Goal: Share content: Share content

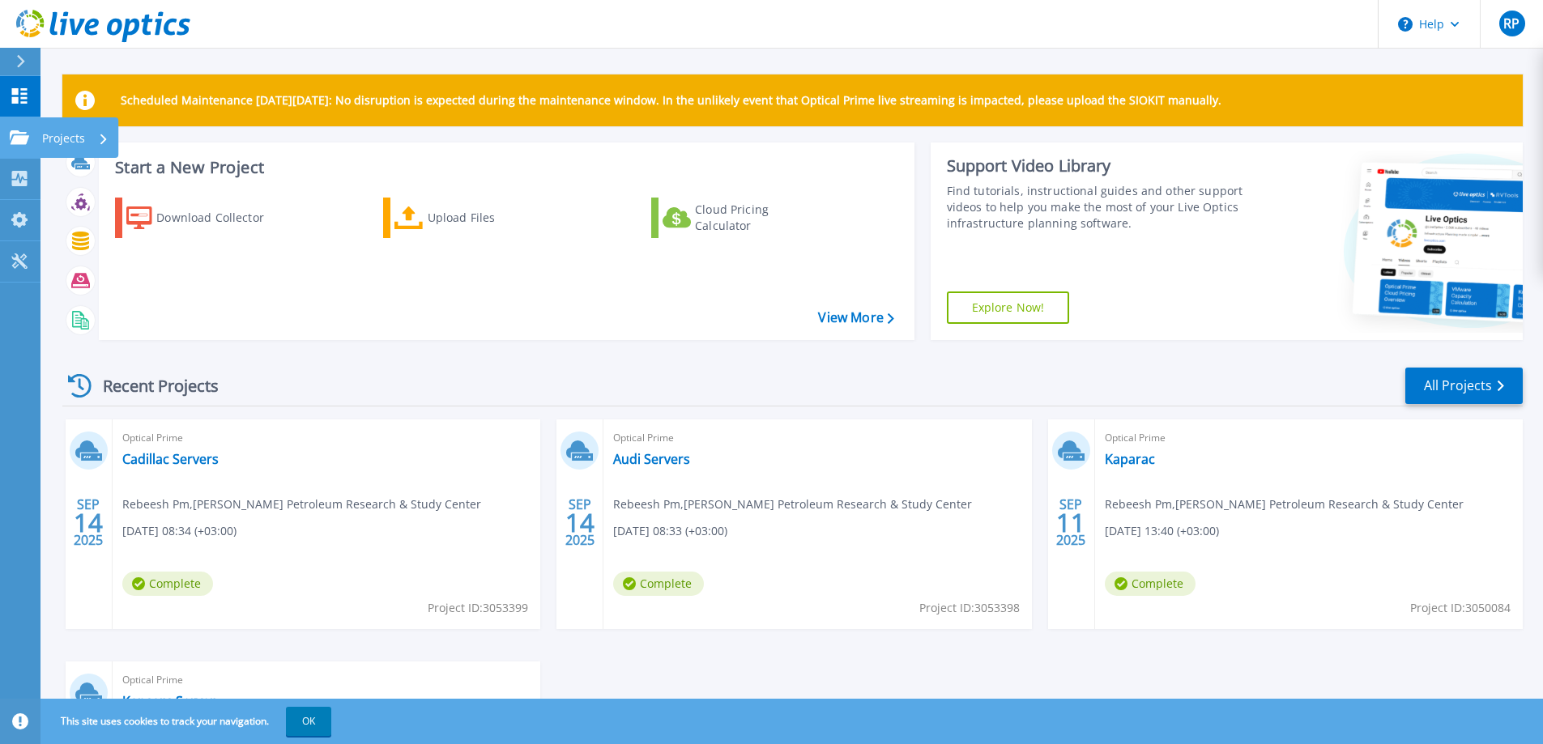
click at [43, 139] on p "Projects" at bounding box center [63, 138] width 43 height 42
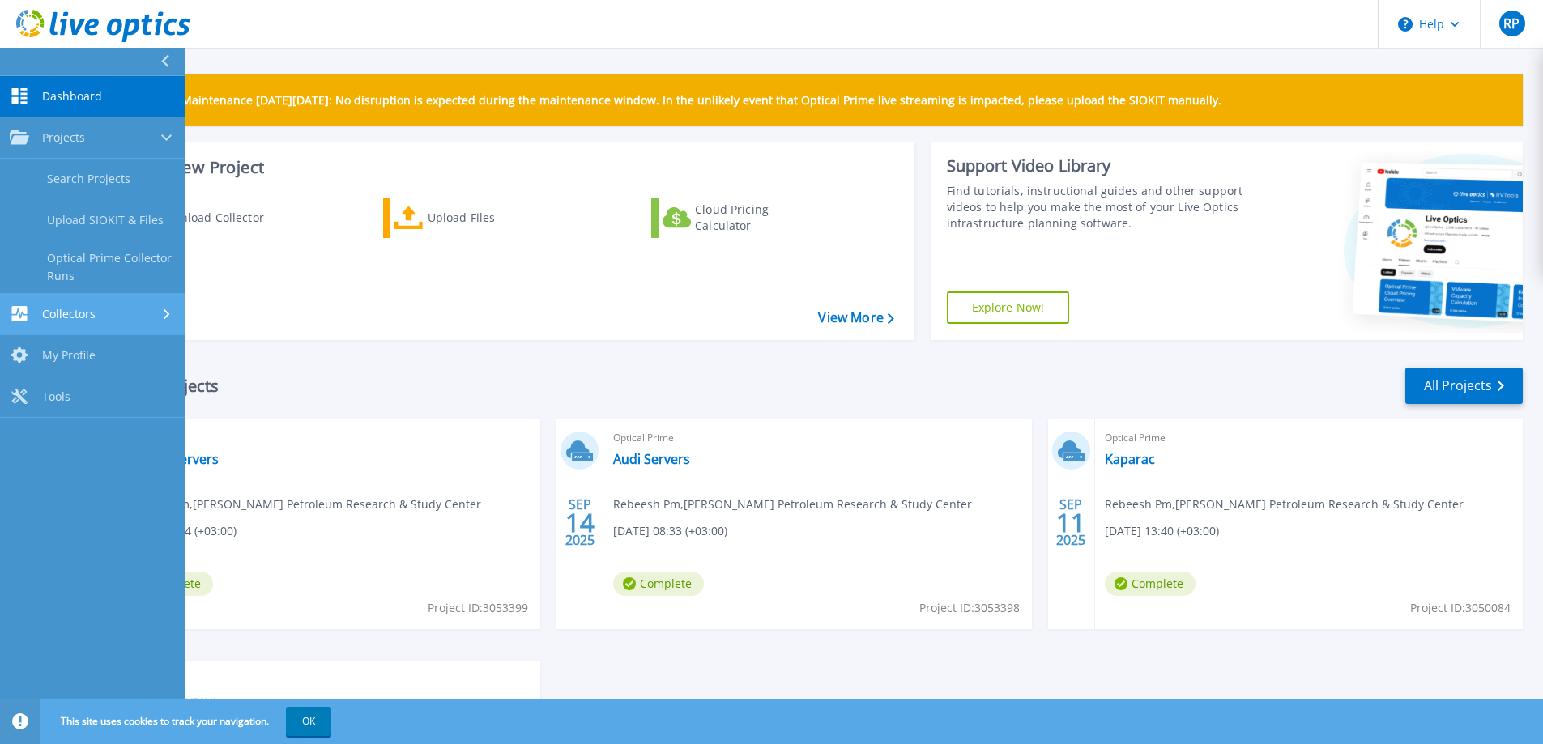
click at [83, 322] on div "Collectors" at bounding box center [53, 313] width 86 height 15
click at [66, 303] on span "My Profile" at bounding box center [68, 303] width 53 height 15
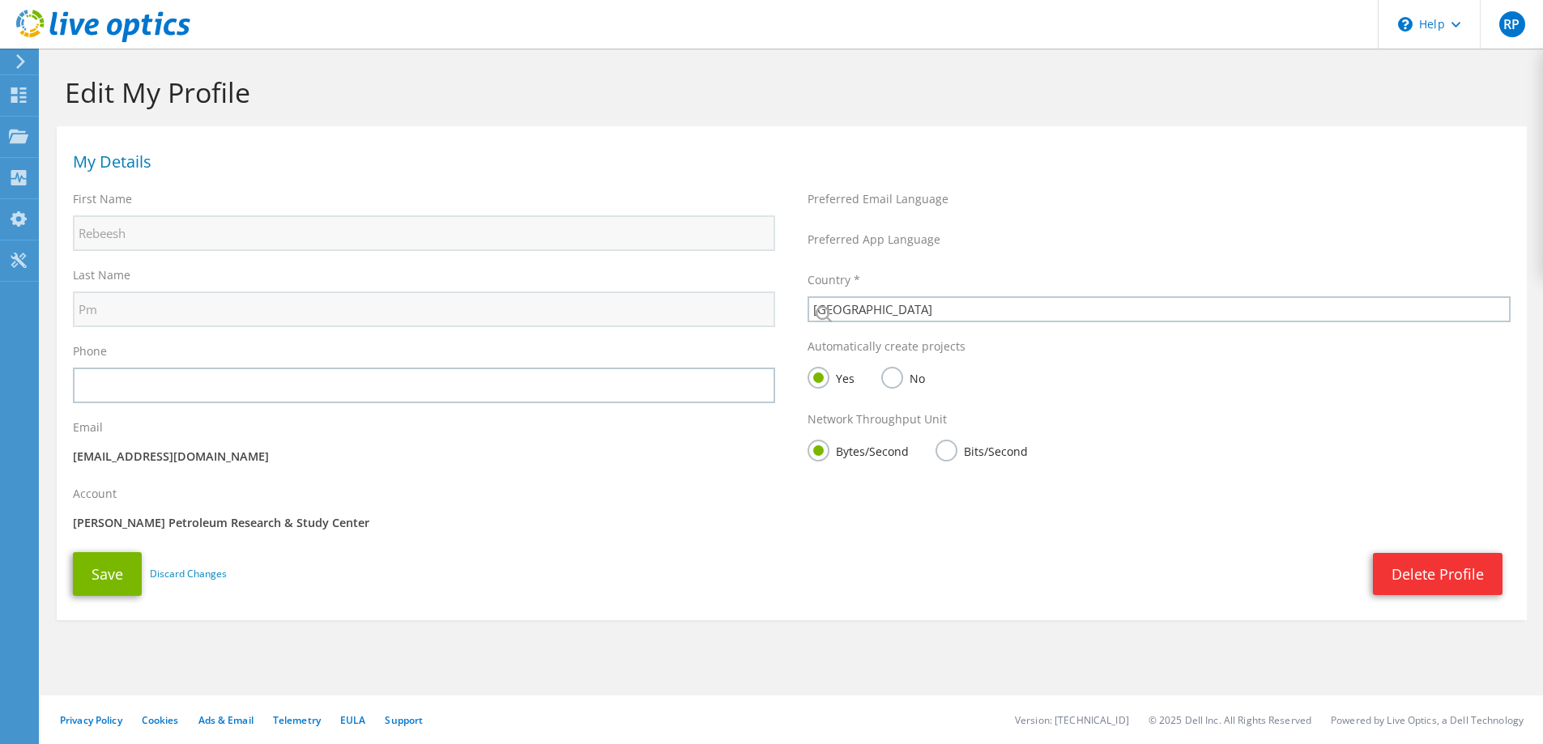
select select "185"
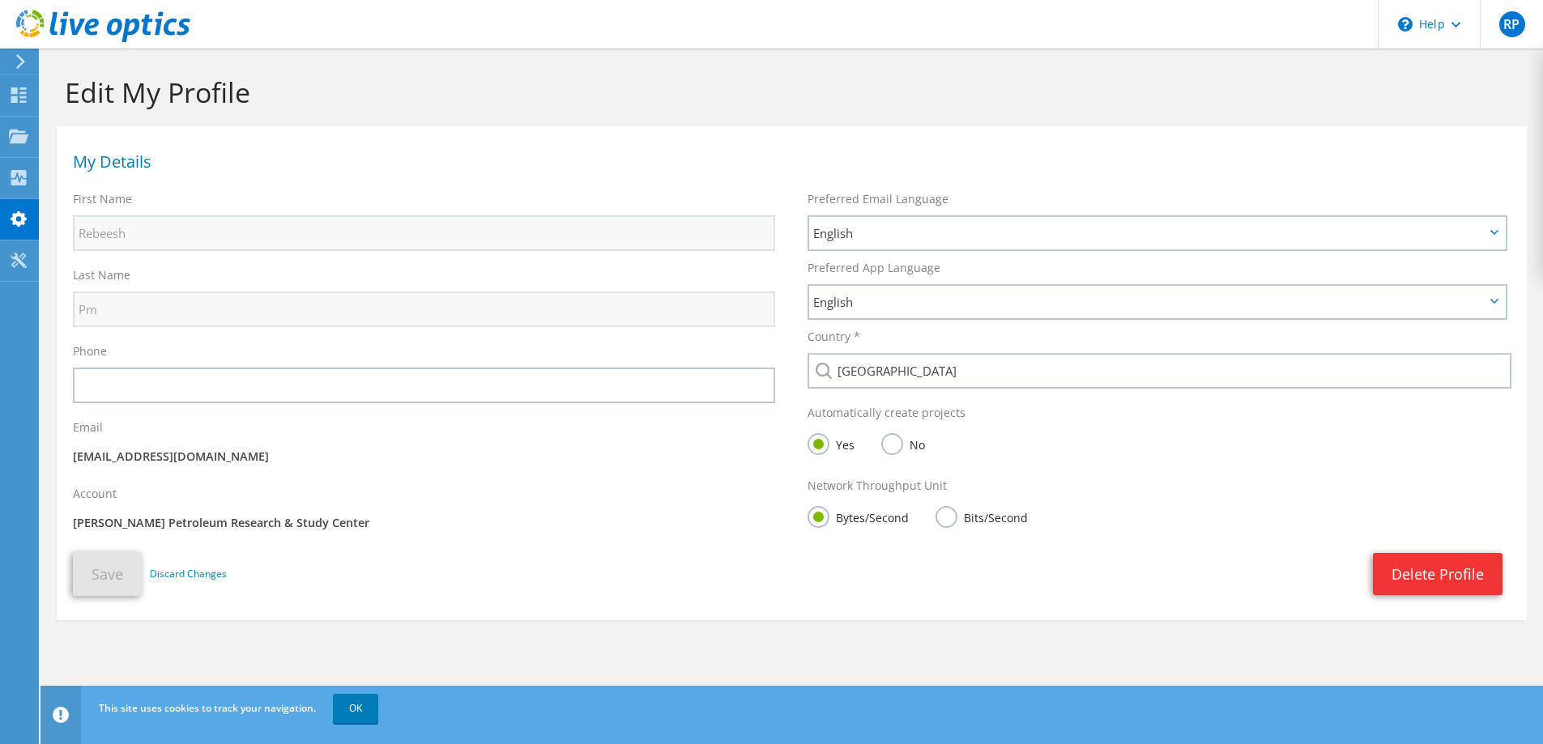
click at [19, 66] on use at bounding box center [20, 61] width 9 height 15
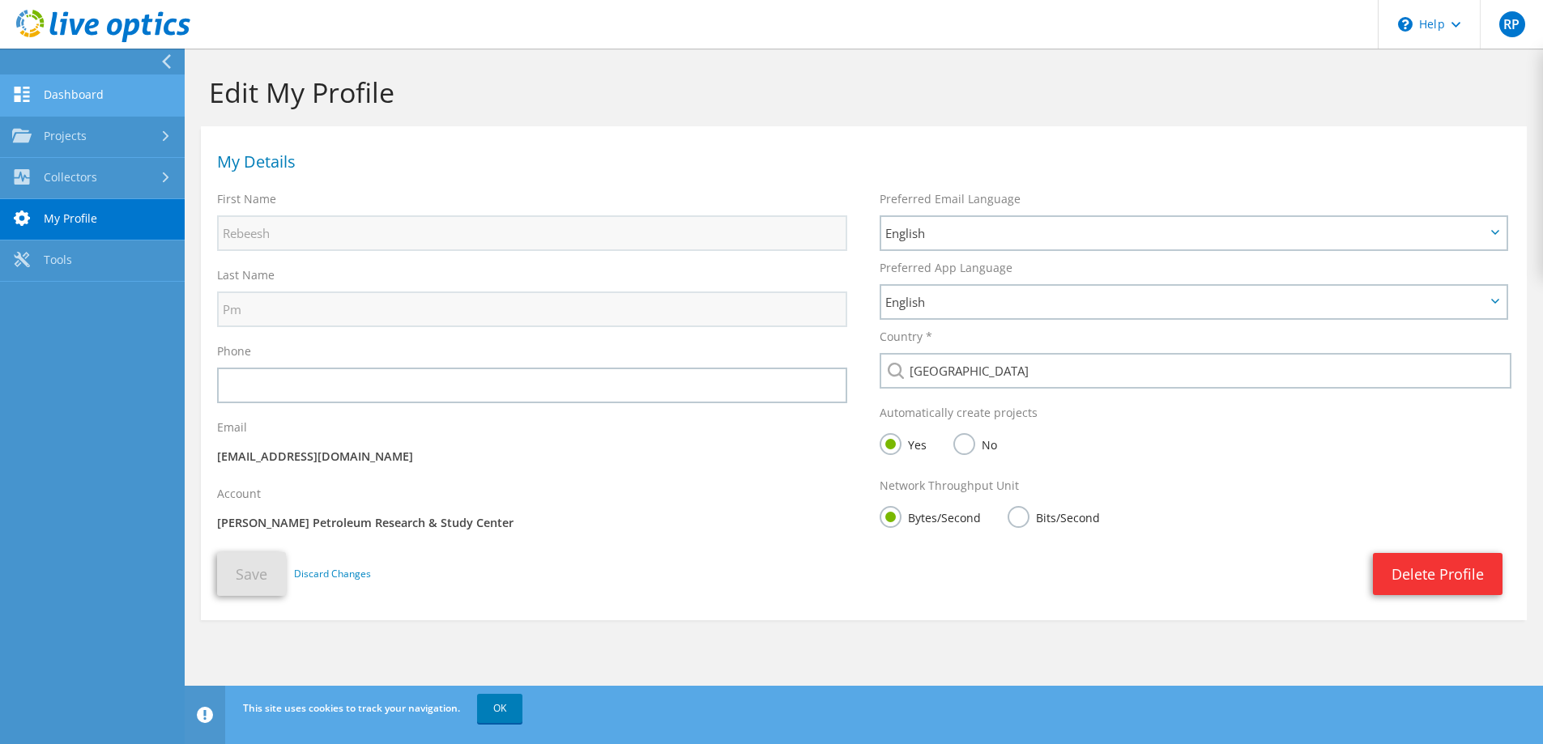
click at [65, 94] on link "Dashboard" at bounding box center [92, 95] width 185 height 41
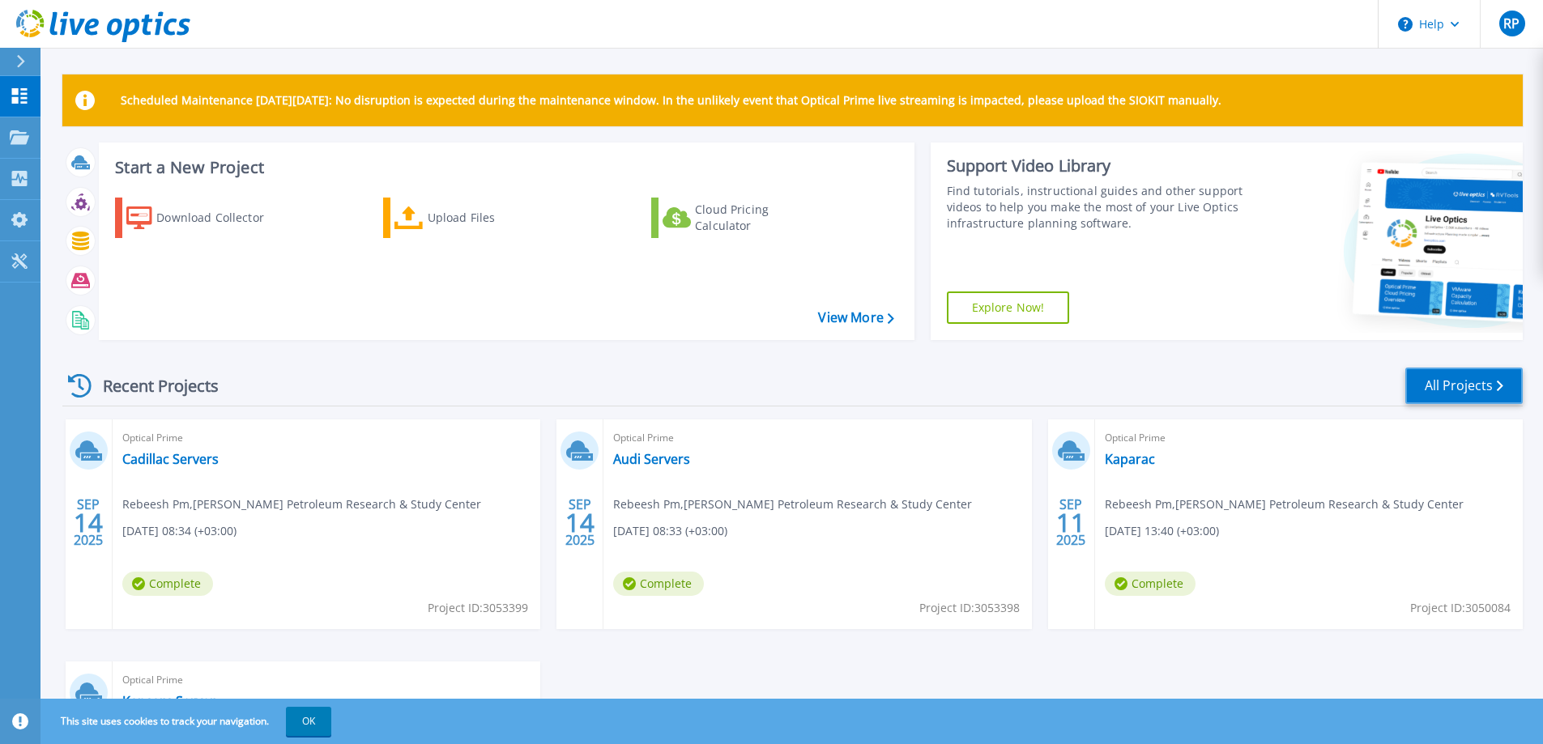
click at [1500, 386] on icon at bounding box center [1500, 386] width 6 height 11
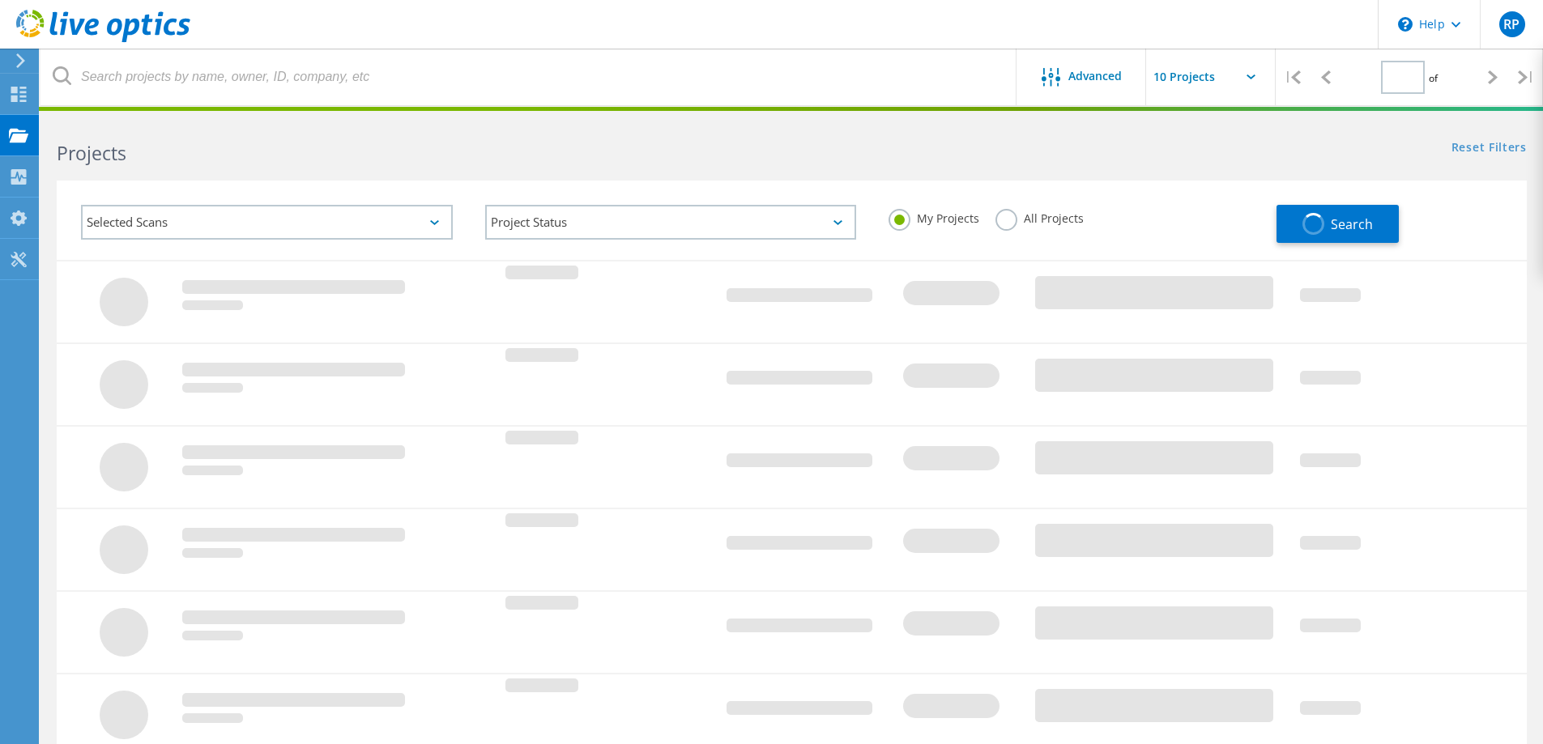
type input "1"
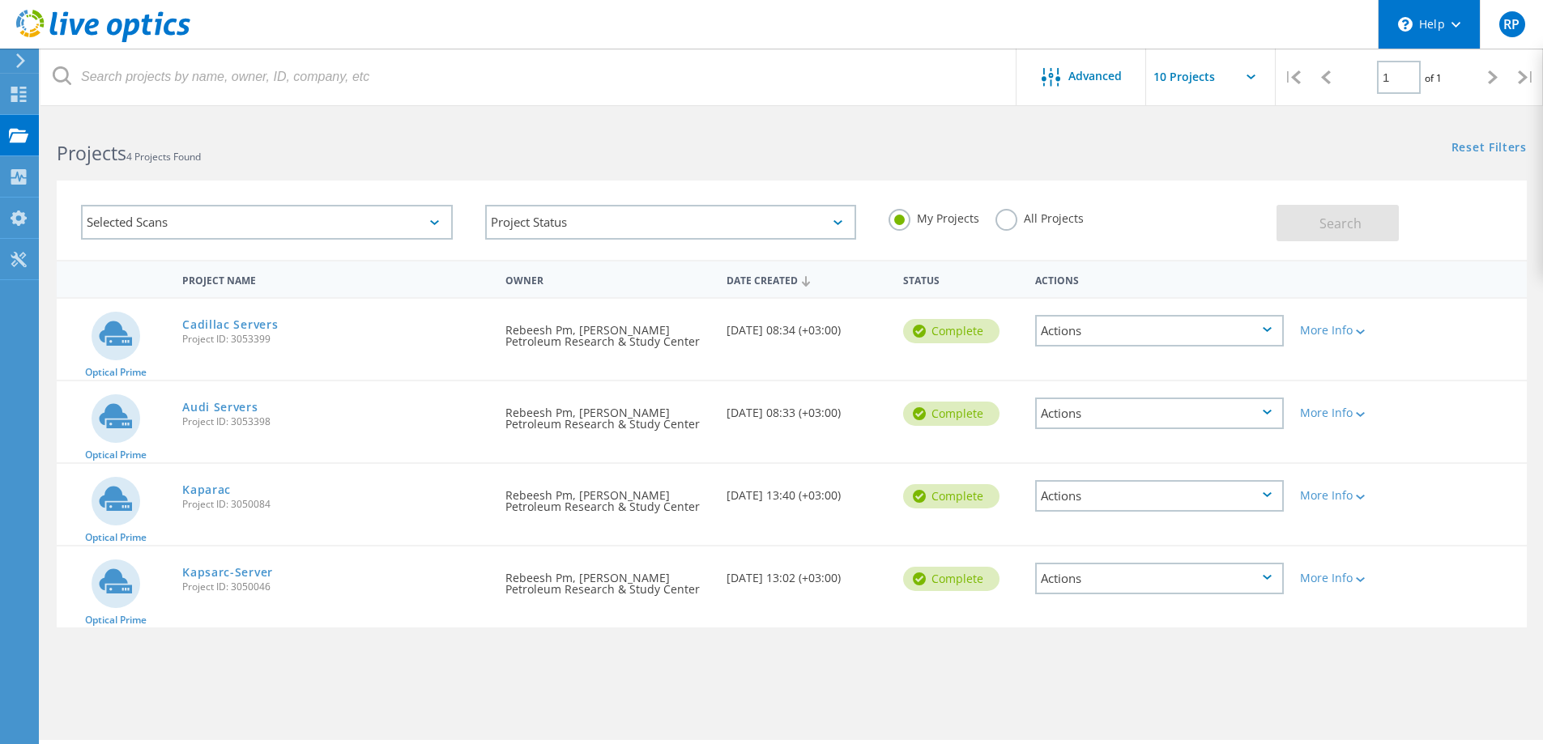
click at [1460, 33] on div "\n Help" at bounding box center [1429, 24] width 102 height 49
click at [1488, 228] on div "Search" at bounding box center [1397, 215] width 242 height 53
click at [1254, 78] on icon at bounding box center [1251, 77] width 9 height 5
click at [1251, 78] on icon at bounding box center [1251, 77] width 9 height 5
click at [1447, 191] on div "Search" at bounding box center [1397, 215] width 242 height 53
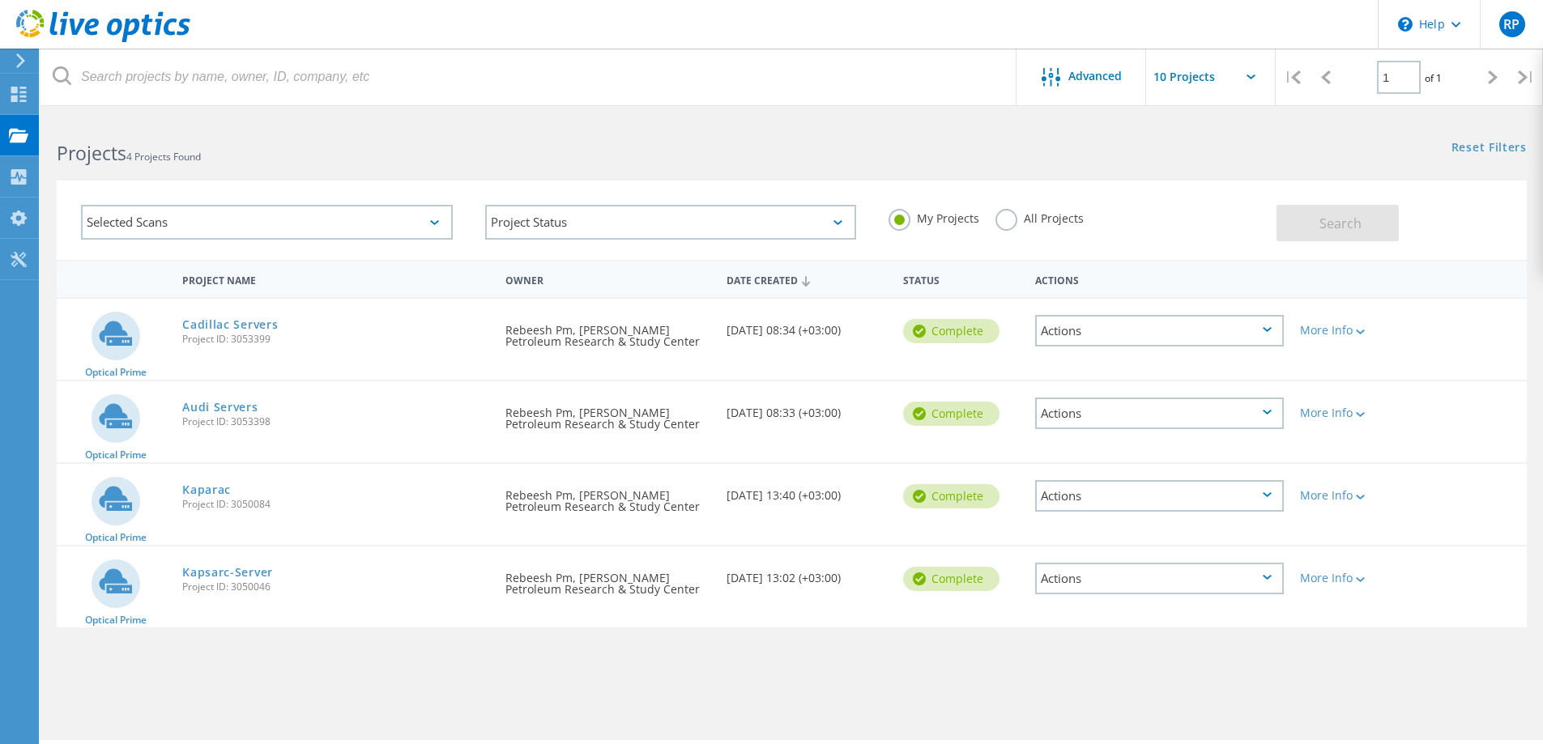
click at [1274, 330] on div "Actions" at bounding box center [1159, 331] width 249 height 32
click at [1494, 243] on div "Selected Scans Project Status In Progress Complete Published Anonymous Archived…" at bounding box center [792, 220] width 1470 height 79
click at [1270, 335] on div "Actions" at bounding box center [1159, 331] width 249 height 32
click at [1362, 339] on div "More Info" at bounding box center [1350, 325] width 117 height 53
click at [1362, 335] on icon at bounding box center [1360, 332] width 9 height 5
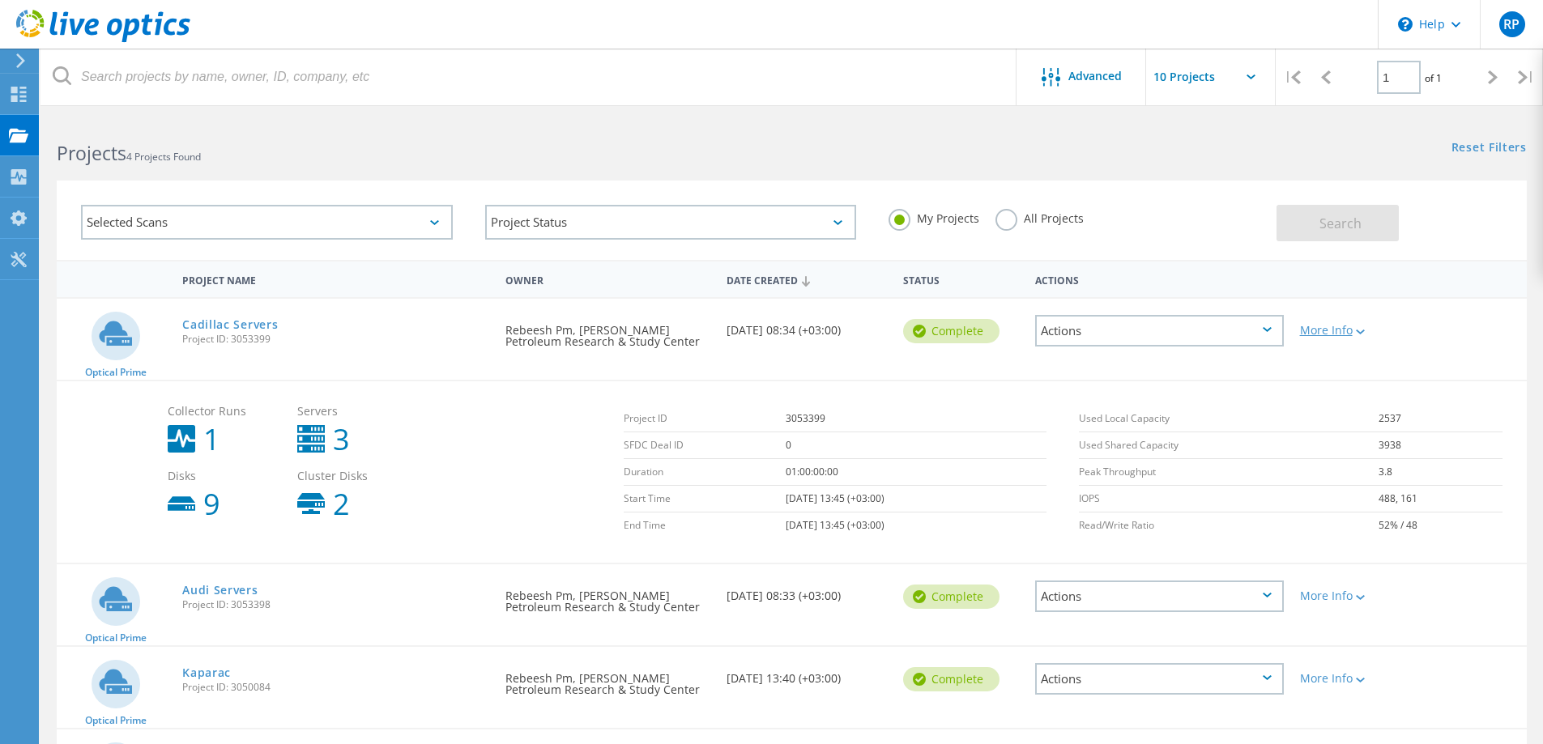
click at [1362, 335] on icon at bounding box center [1360, 332] width 9 height 5
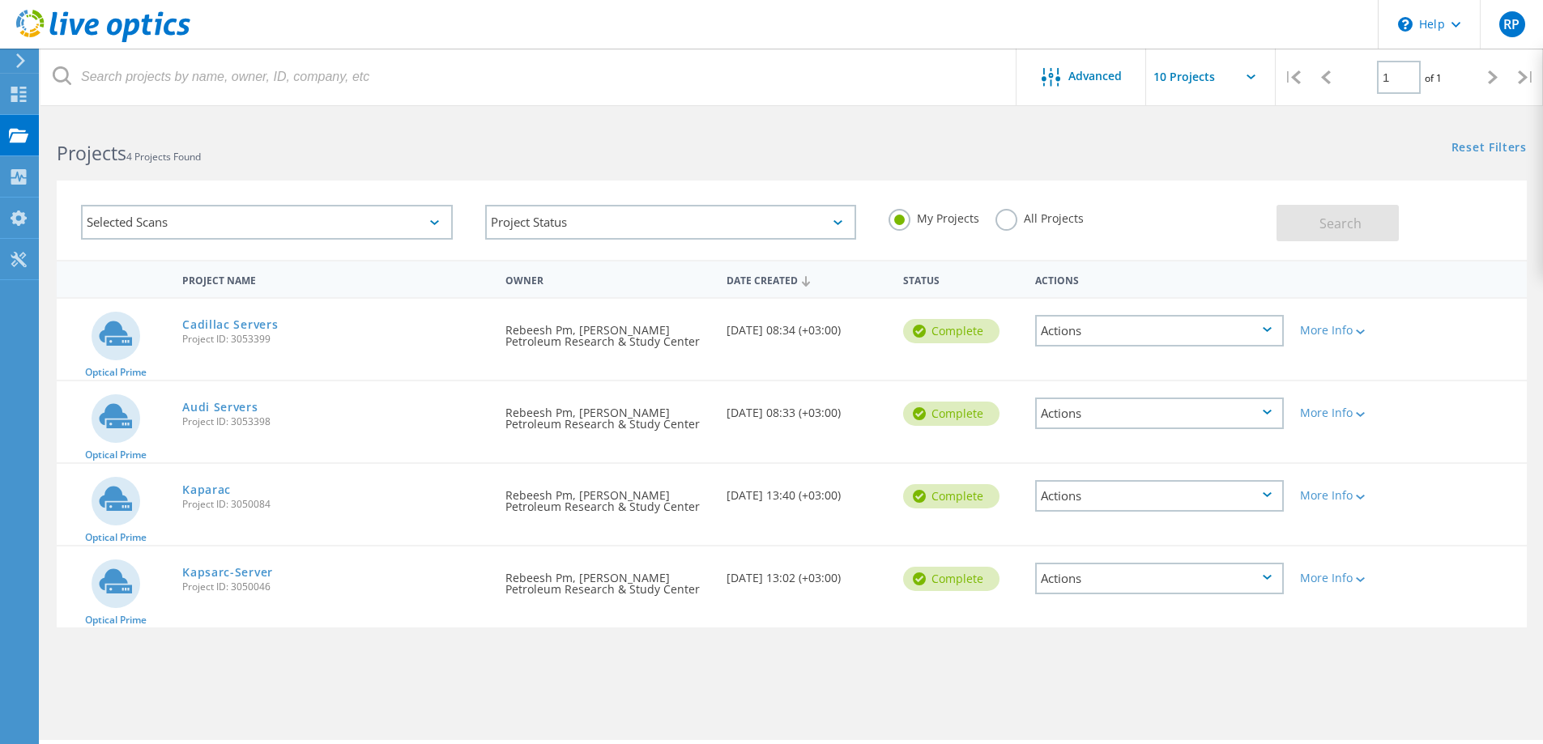
click at [1259, 332] on div "Actions" at bounding box center [1159, 331] width 249 height 32
click at [1076, 347] on div "Share" at bounding box center [1159, 343] width 245 height 25
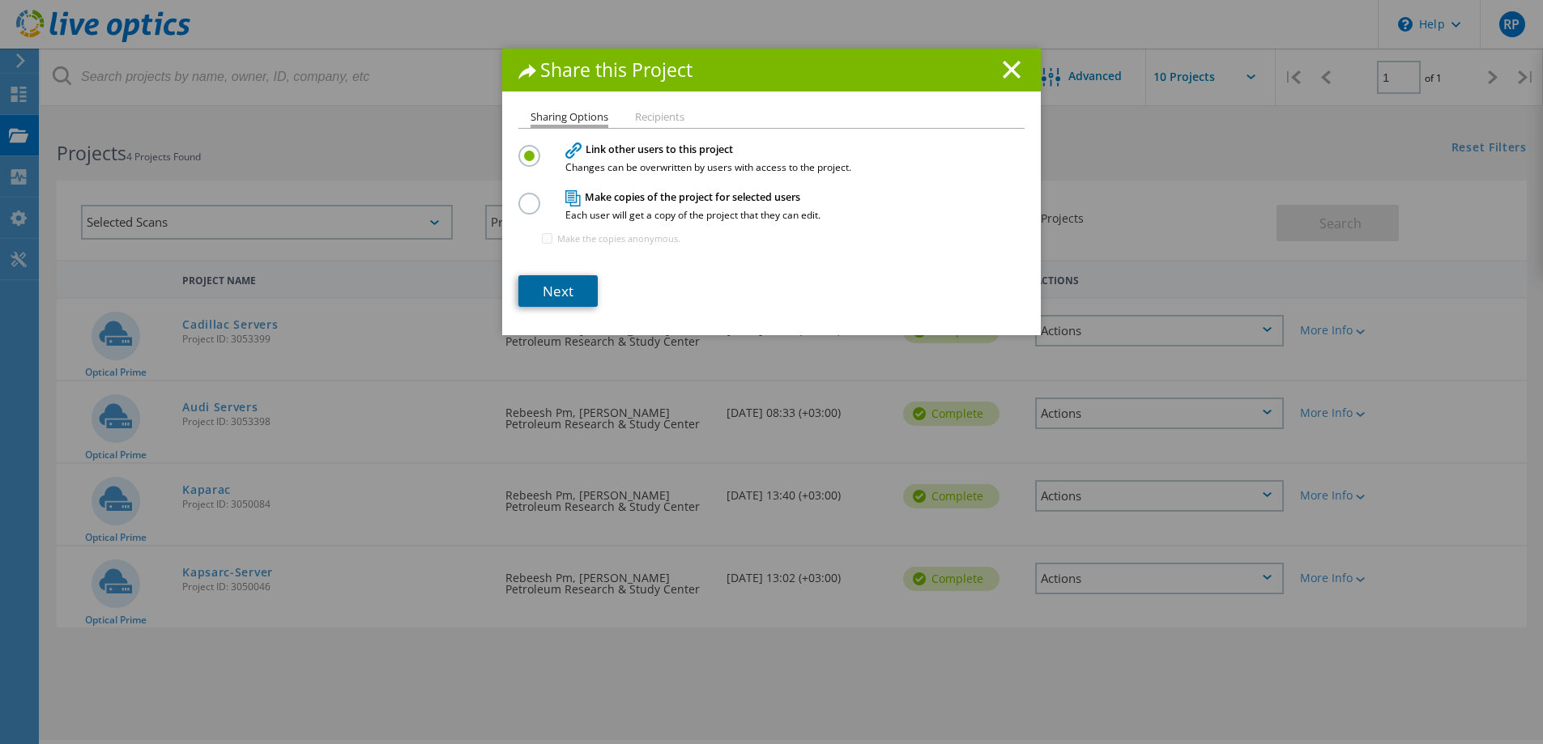
click at [567, 288] on link "Next" at bounding box center [557, 291] width 79 height 32
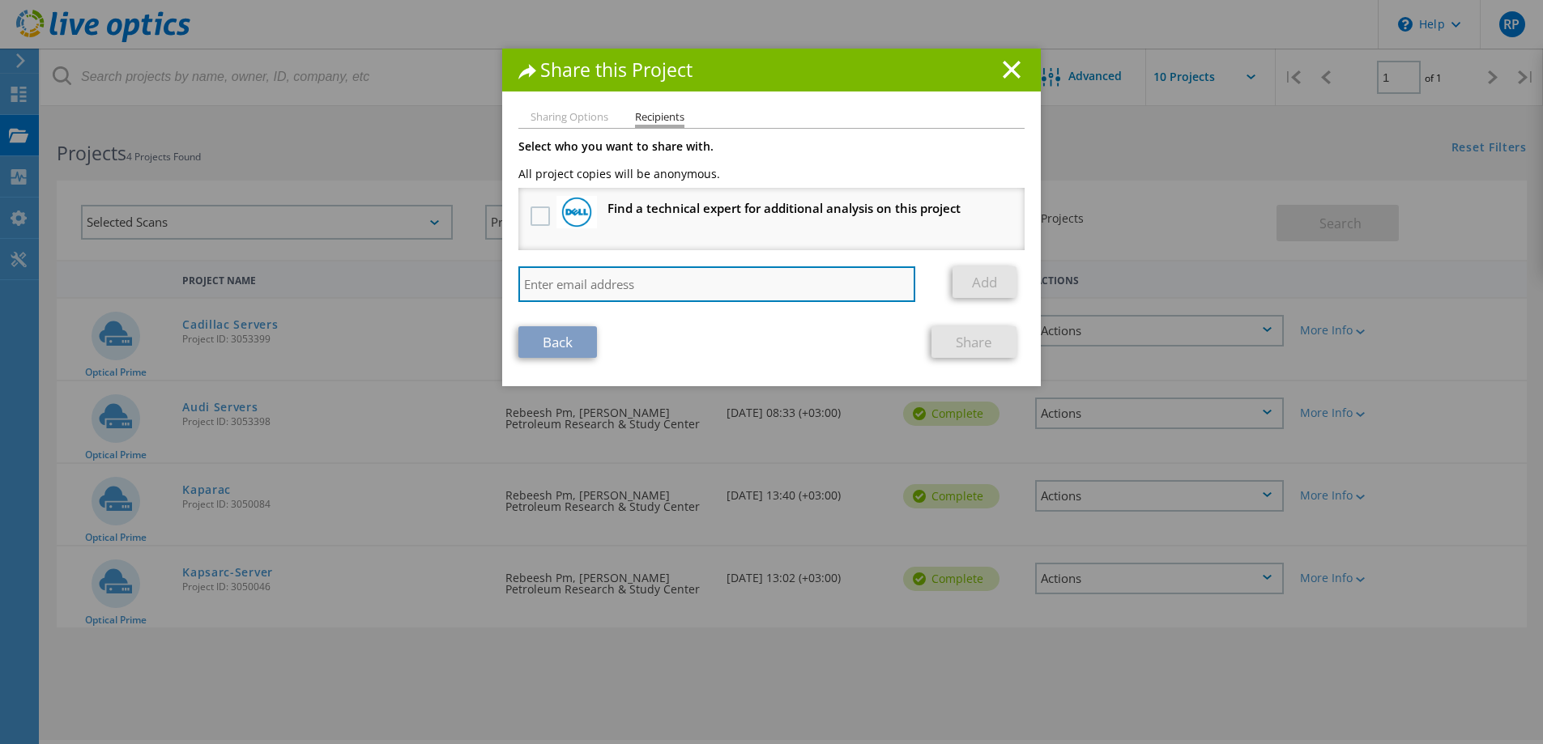
click at [671, 280] on input "search" at bounding box center [716, 284] width 397 height 36
click at [602, 283] on input "search" at bounding box center [716, 284] width 397 height 36
paste input "amr.badawi@dell.com"
type input "amr.badawi@dell.com"
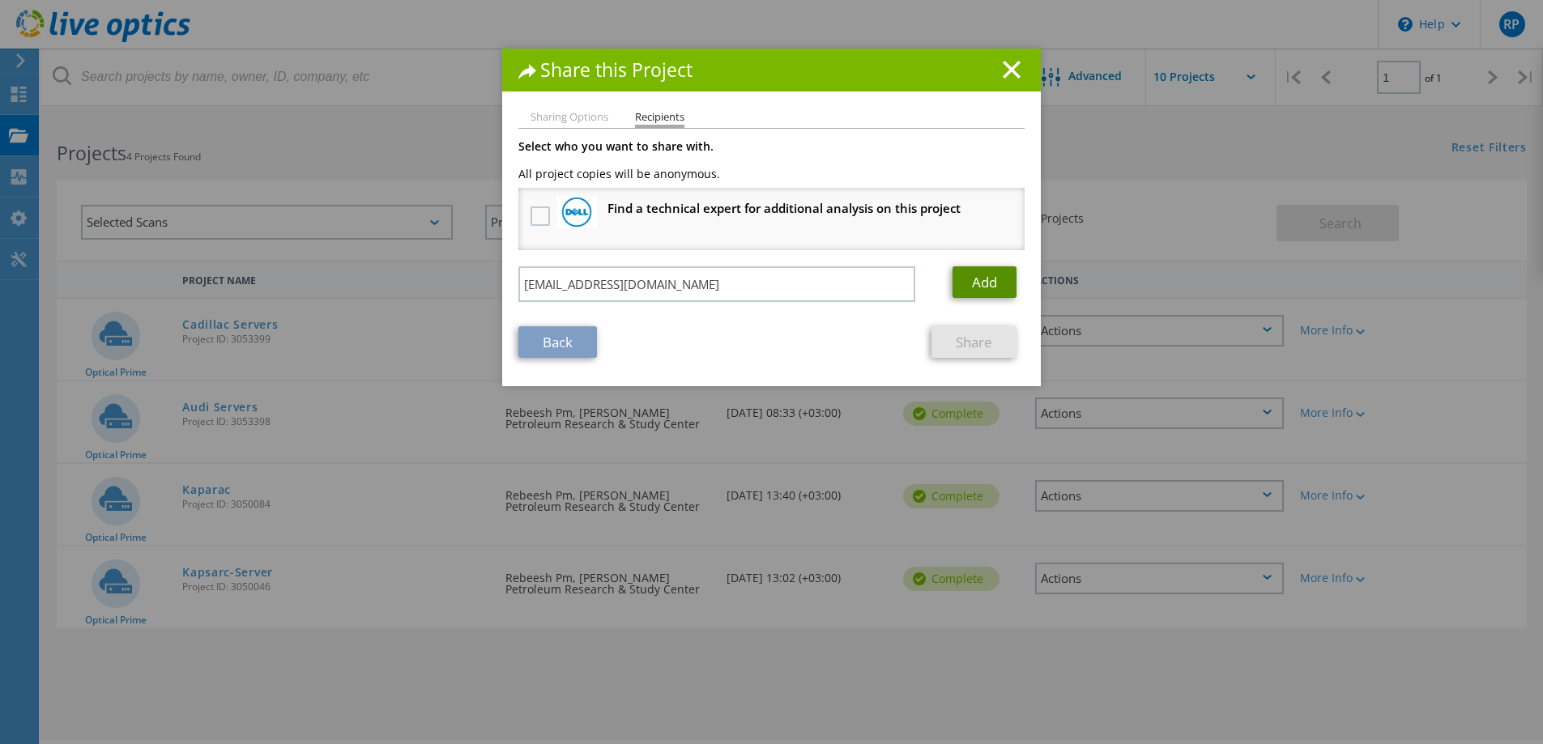
click at [978, 282] on link "Add" at bounding box center [984, 282] width 64 height 32
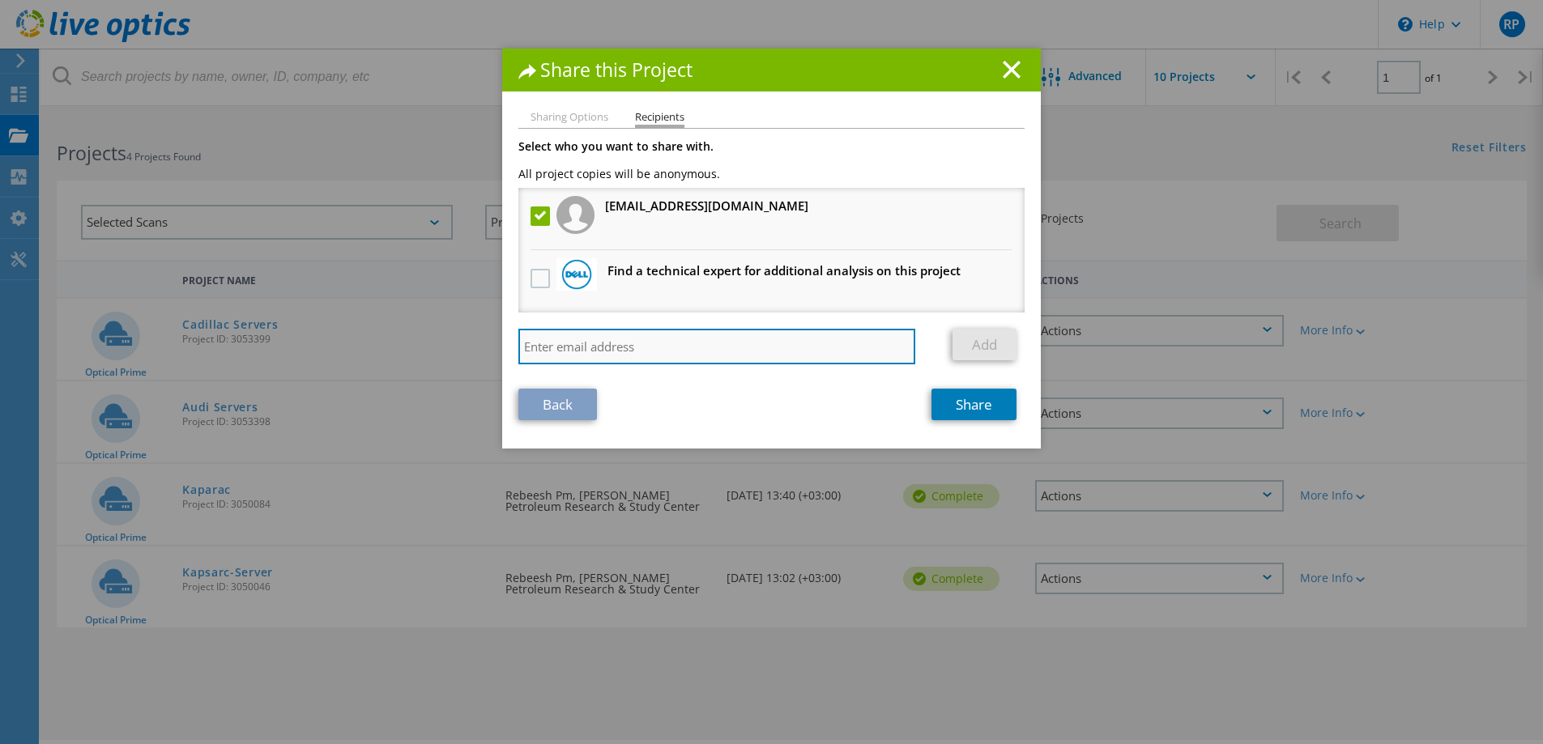
click at [592, 337] on input "search" at bounding box center [716, 347] width 397 height 36
paste input "maria.cirstian@dell.com"
type input "maria.cirstian@dell.com"
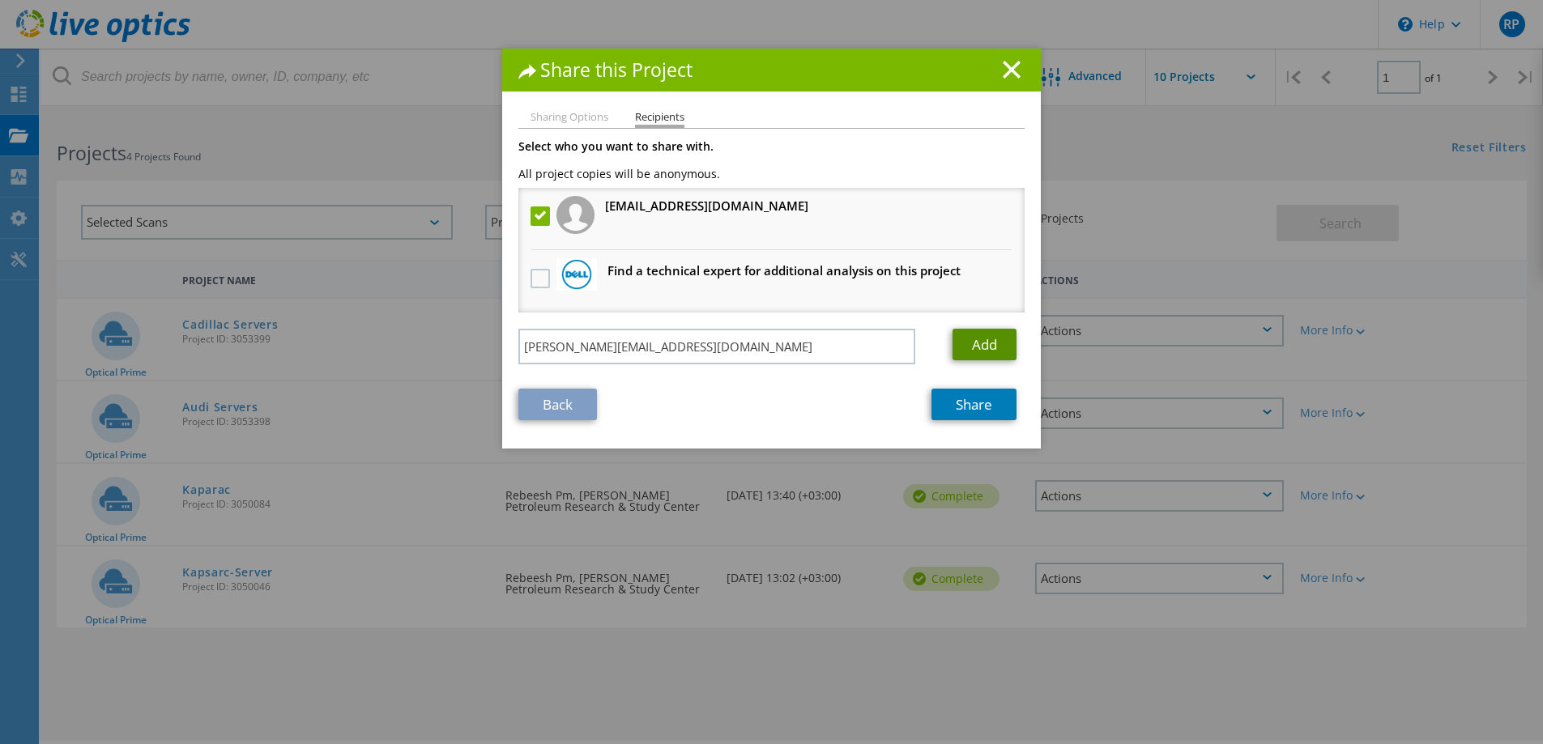
click at [975, 346] on link "Add" at bounding box center [984, 345] width 64 height 32
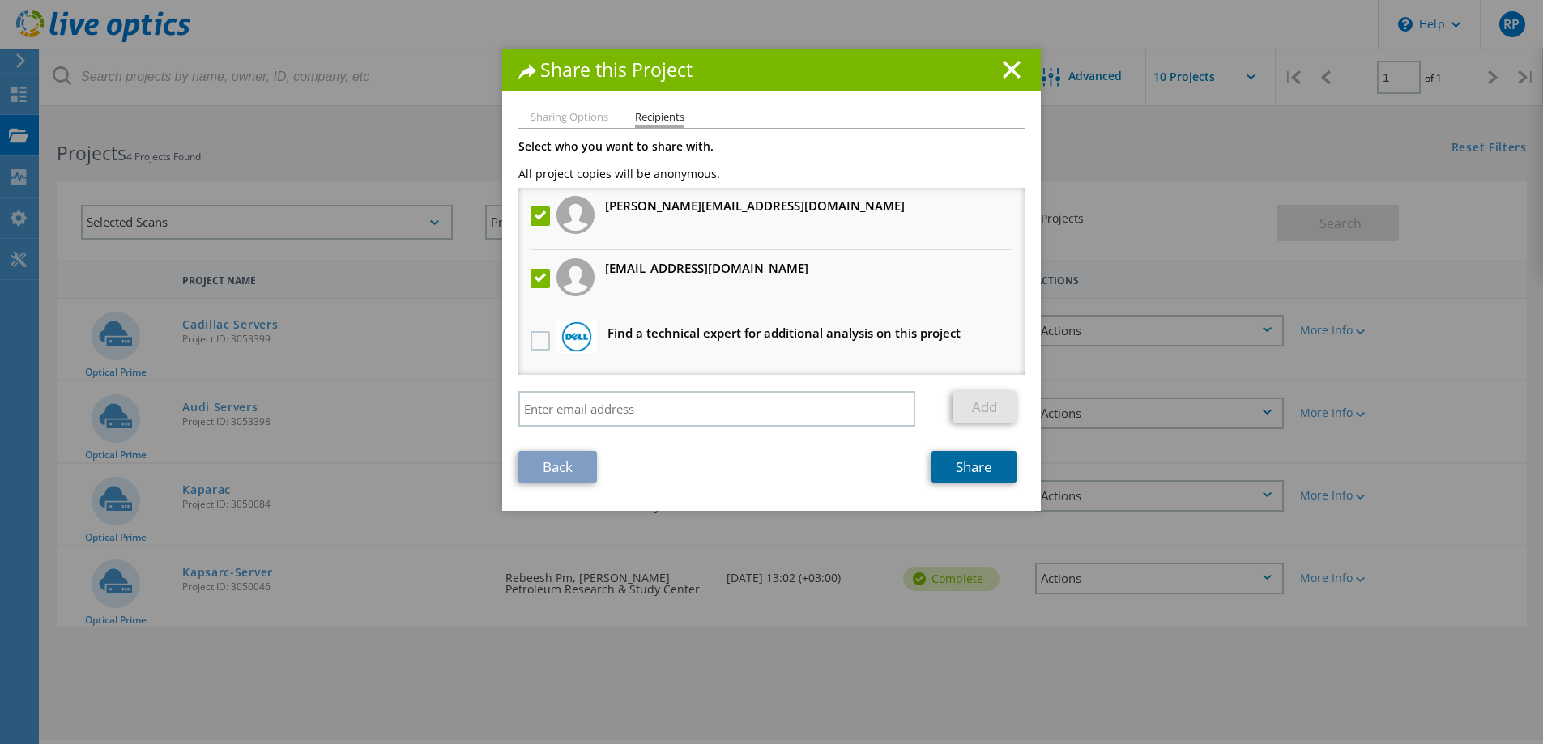
click at [966, 470] on link "Share" at bounding box center [973, 467] width 85 height 32
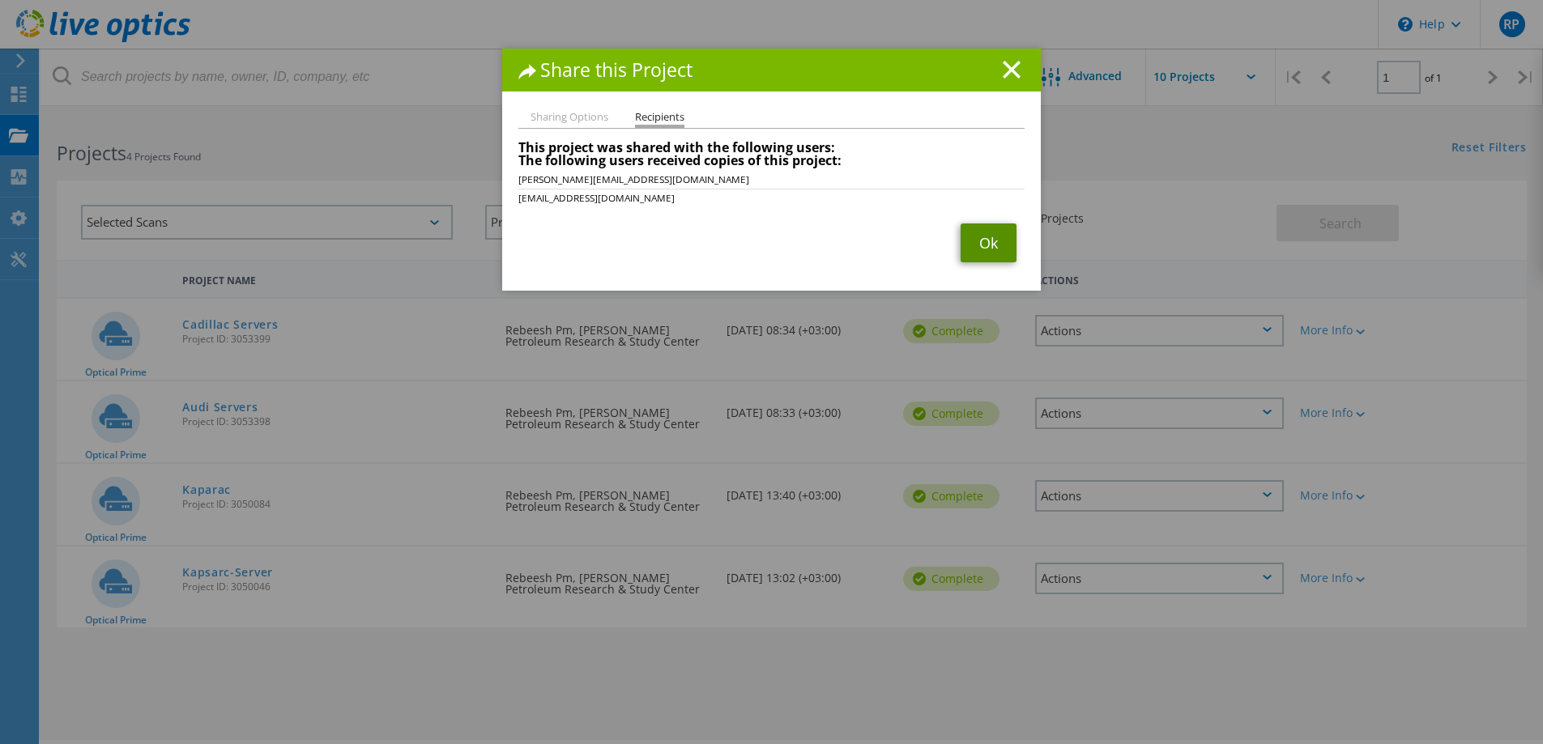
click at [980, 246] on link "Ok" at bounding box center [989, 243] width 56 height 39
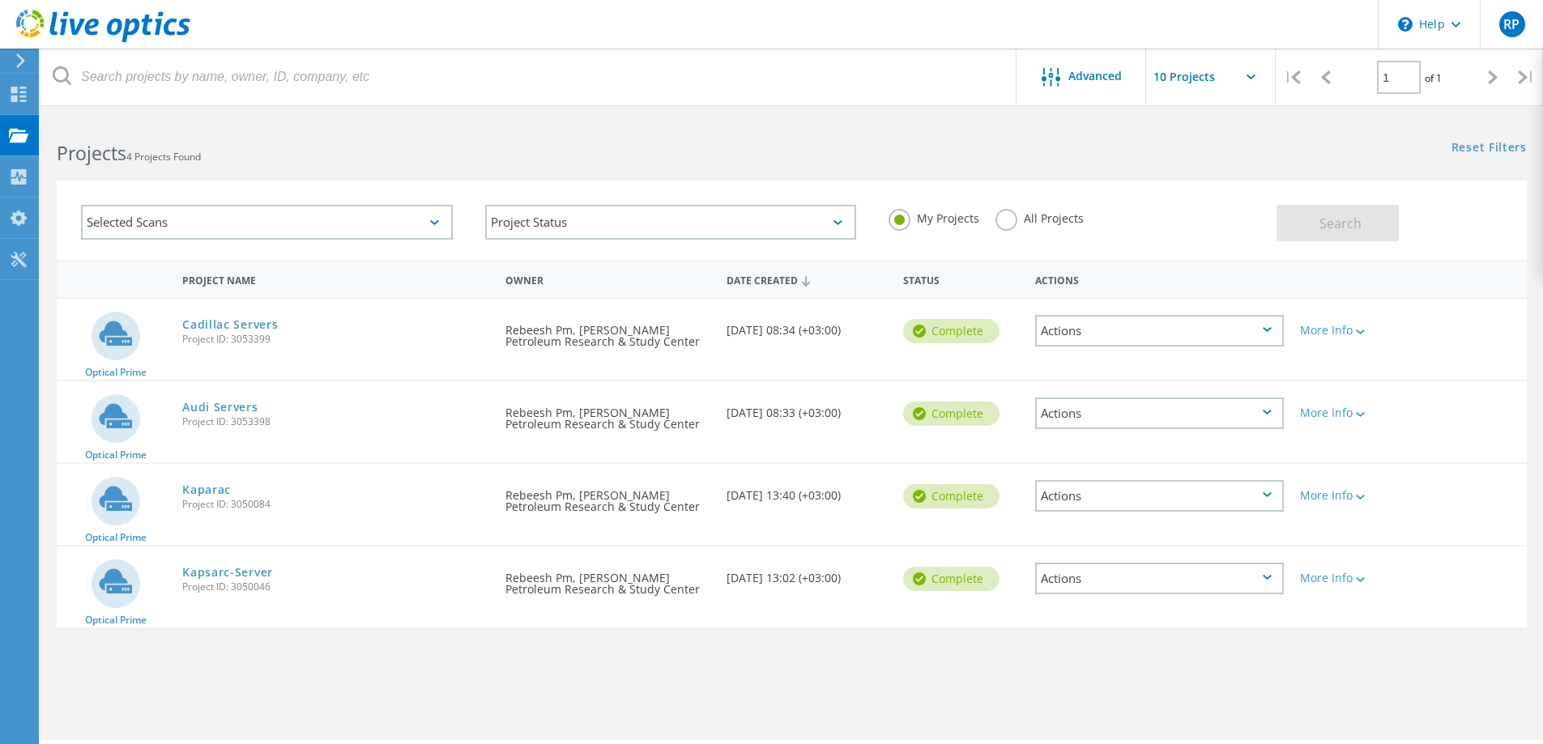
click at [1257, 416] on div "Actions" at bounding box center [1159, 414] width 249 height 32
click at [1092, 430] on div "Share" at bounding box center [1159, 426] width 245 height 25
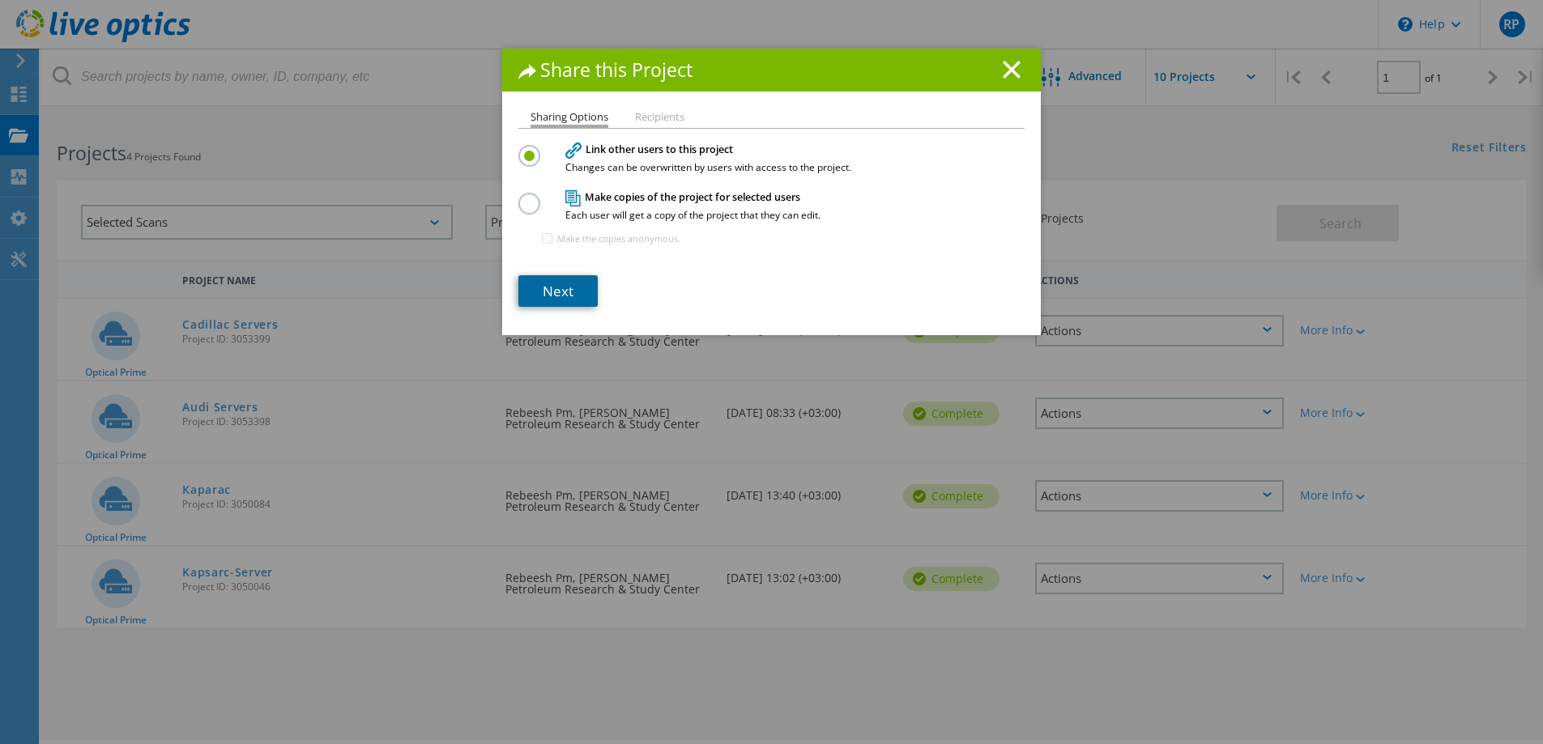
click at [560, 296] on link "Next" at bounding box center [557, 291] width 79 height 32
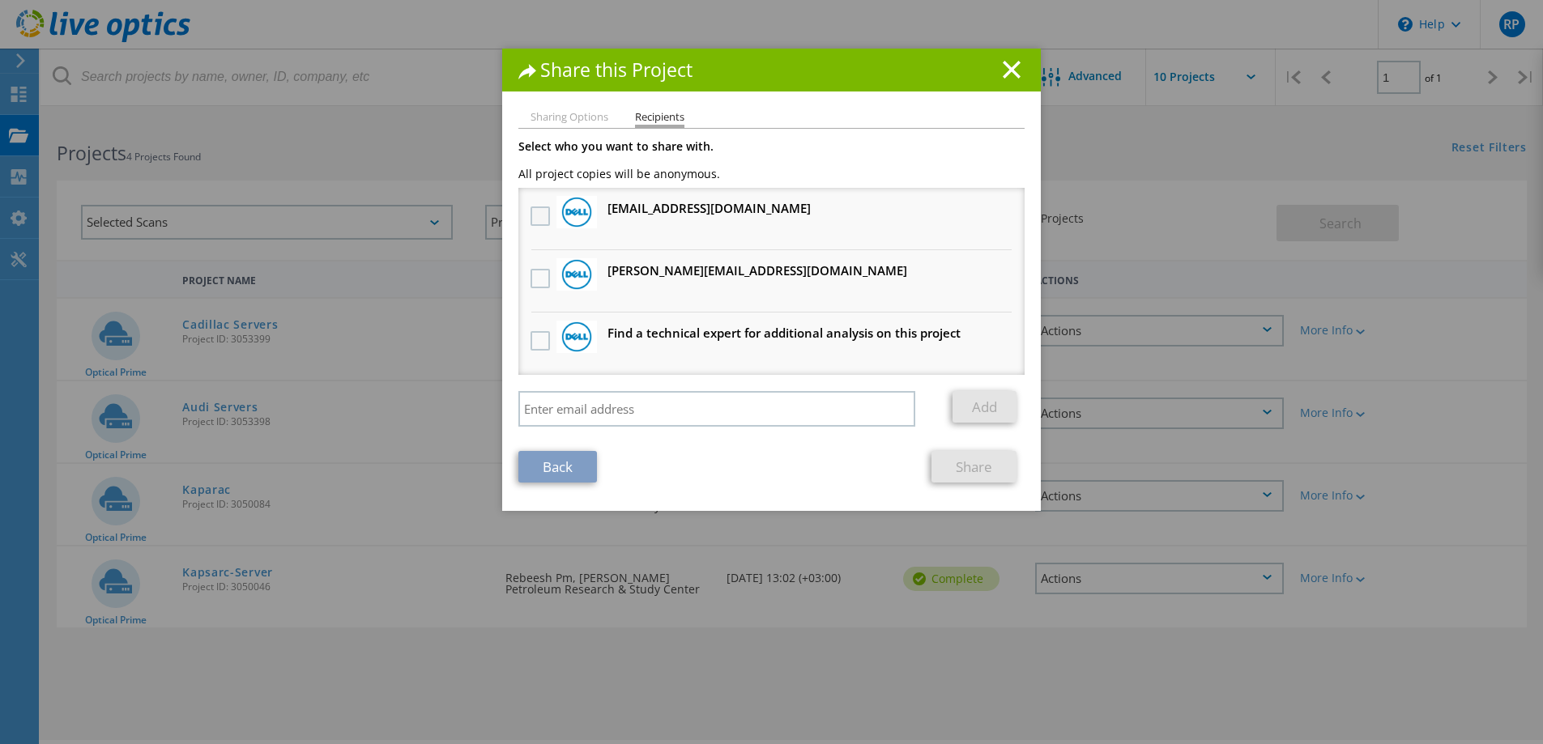
click at [537, 218] on label at bounding box center [542, 216] width 23 height 19
click at [0, 0] on input "checkbox" at bounding box center [0, 0] width 0 height 0
click at [538, 276] on label at bounding box center [542, 278] width 23 height 19
click at [0, 0] on input "checkbox" at bounding box center [0, 0] width 0 height 0
click at [981, 470] on link "Share" at bounding box center [973, 467] width 85 height 32
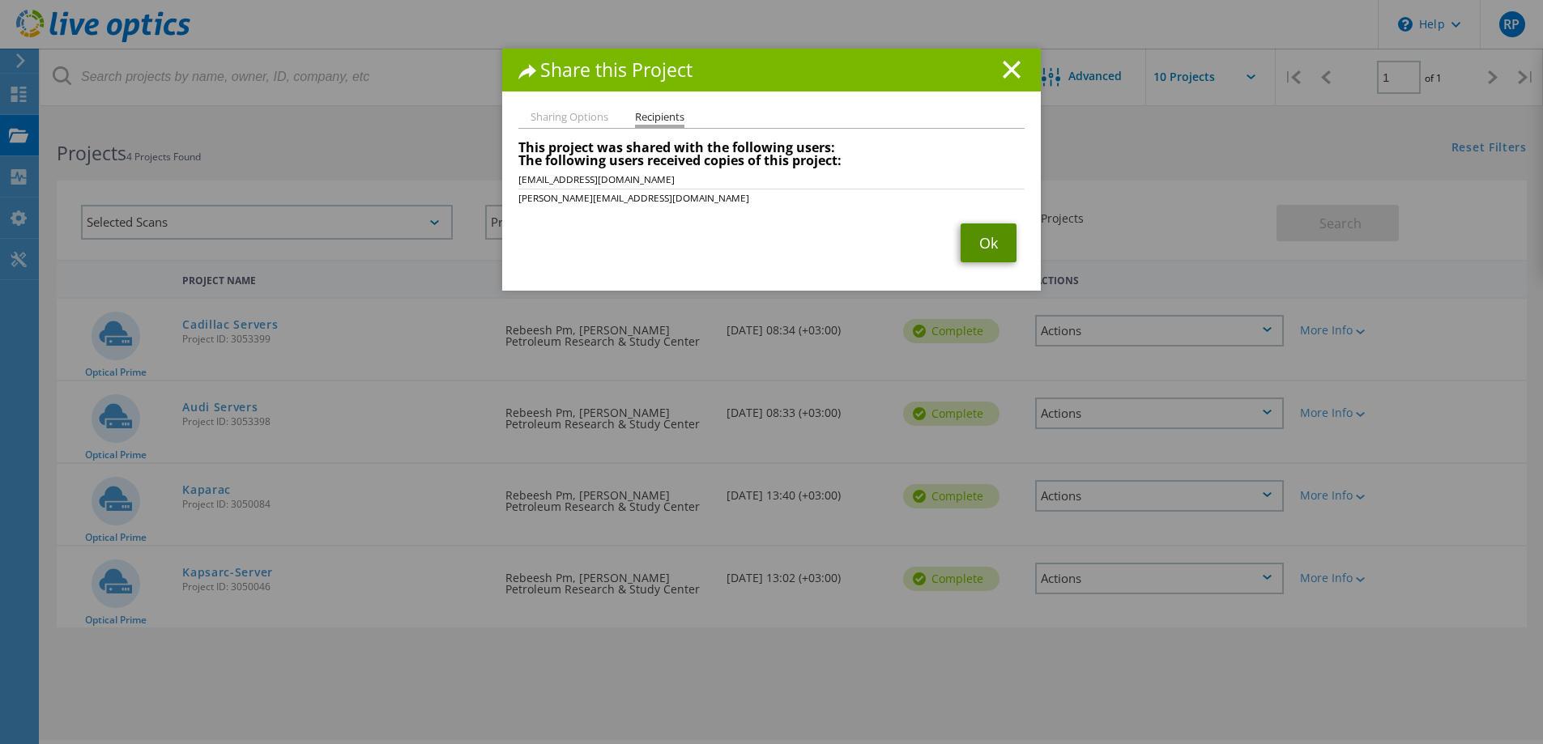
click at [985, 249] on link "Ok" at bounding box center [989, 243] width 56 height 39
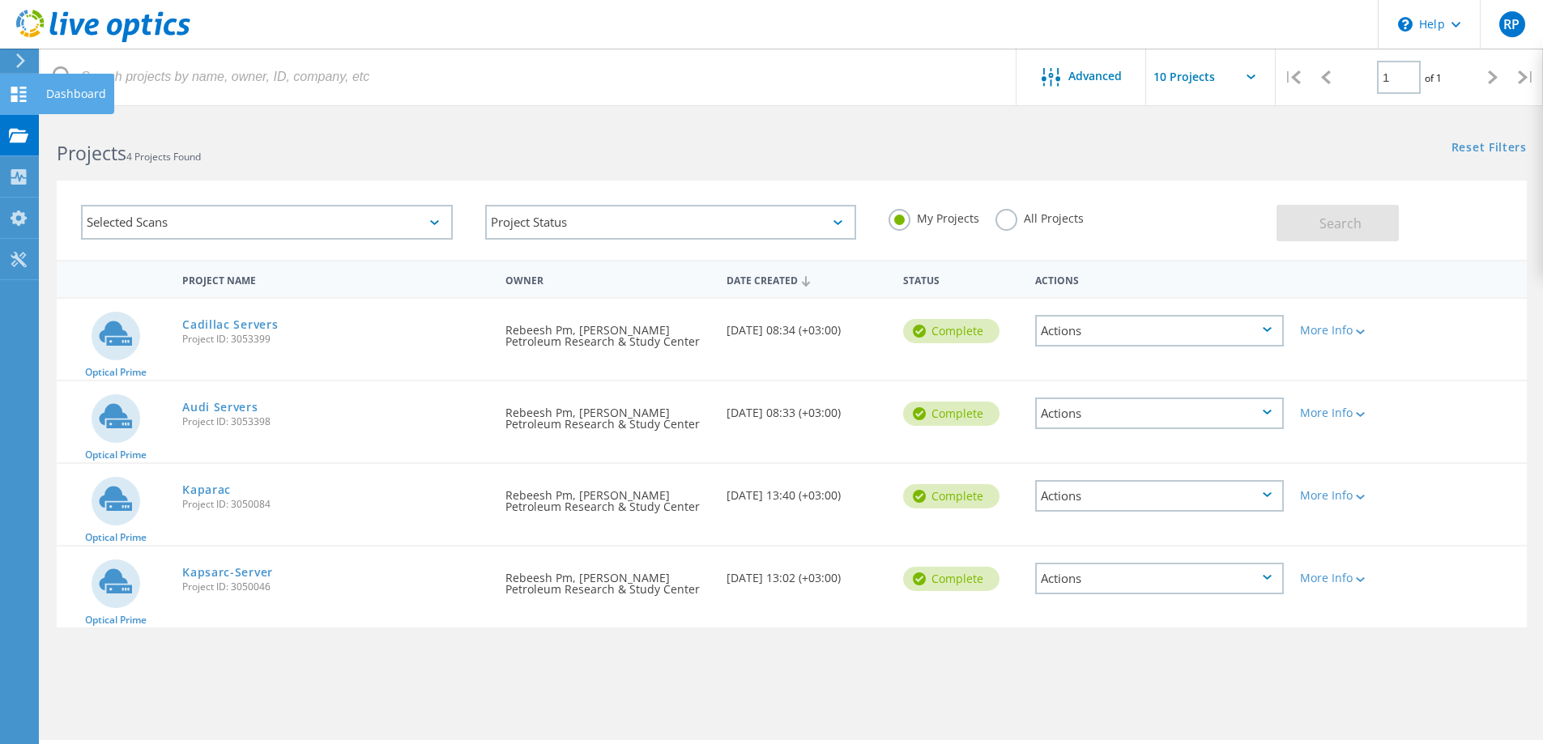
click at [27, 95] on icon at bounding box center [18, 94] width 19 height 15
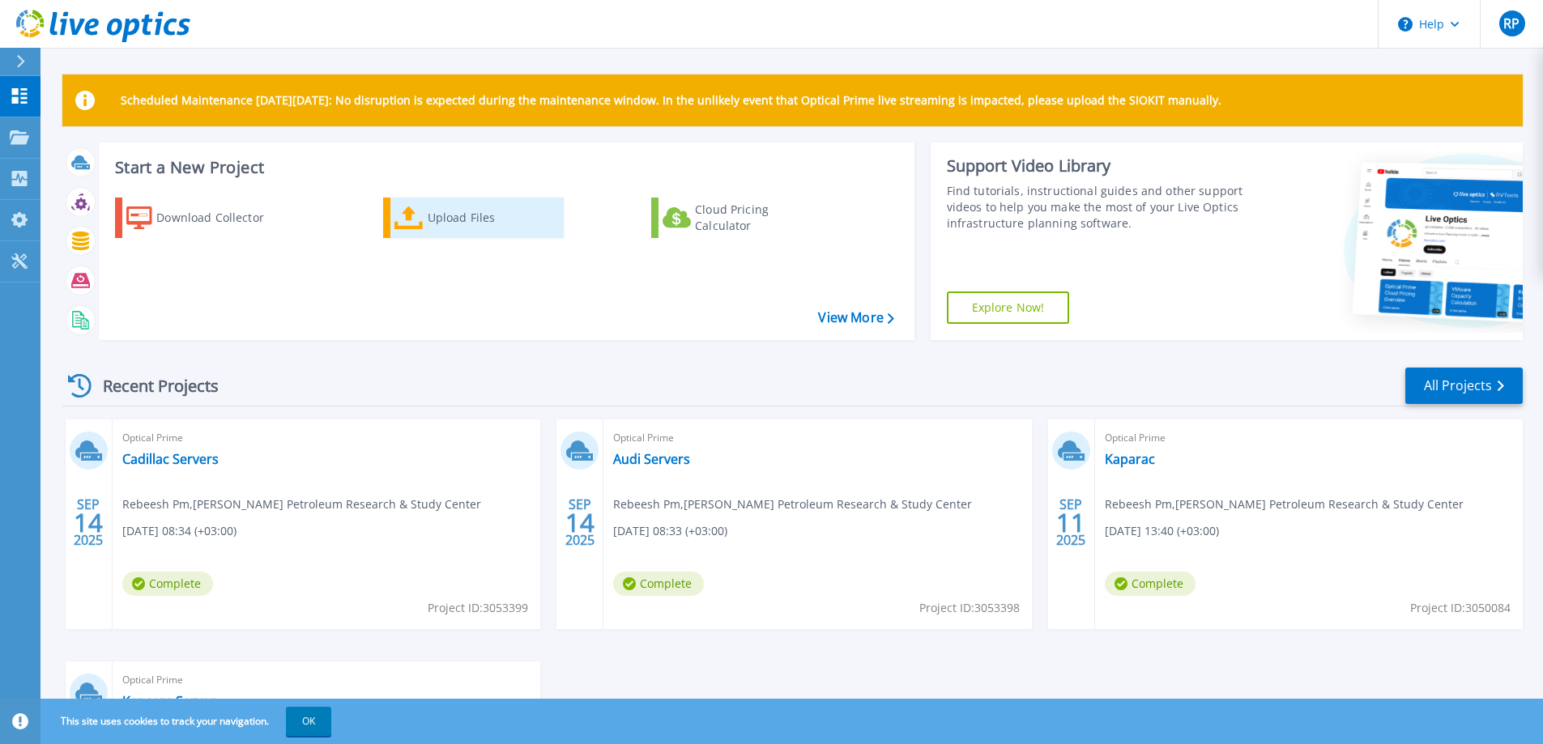
click at [458, 219] on div "Upload Files" at bounding box center [493, 218] width 130 height 32
click at [428, 220] on div "Upload Files" at bounding box center [493, 218] width 130 height 32
click at [310, 723] on button "OK" at bounding box center [308, 721] width 45 height 29
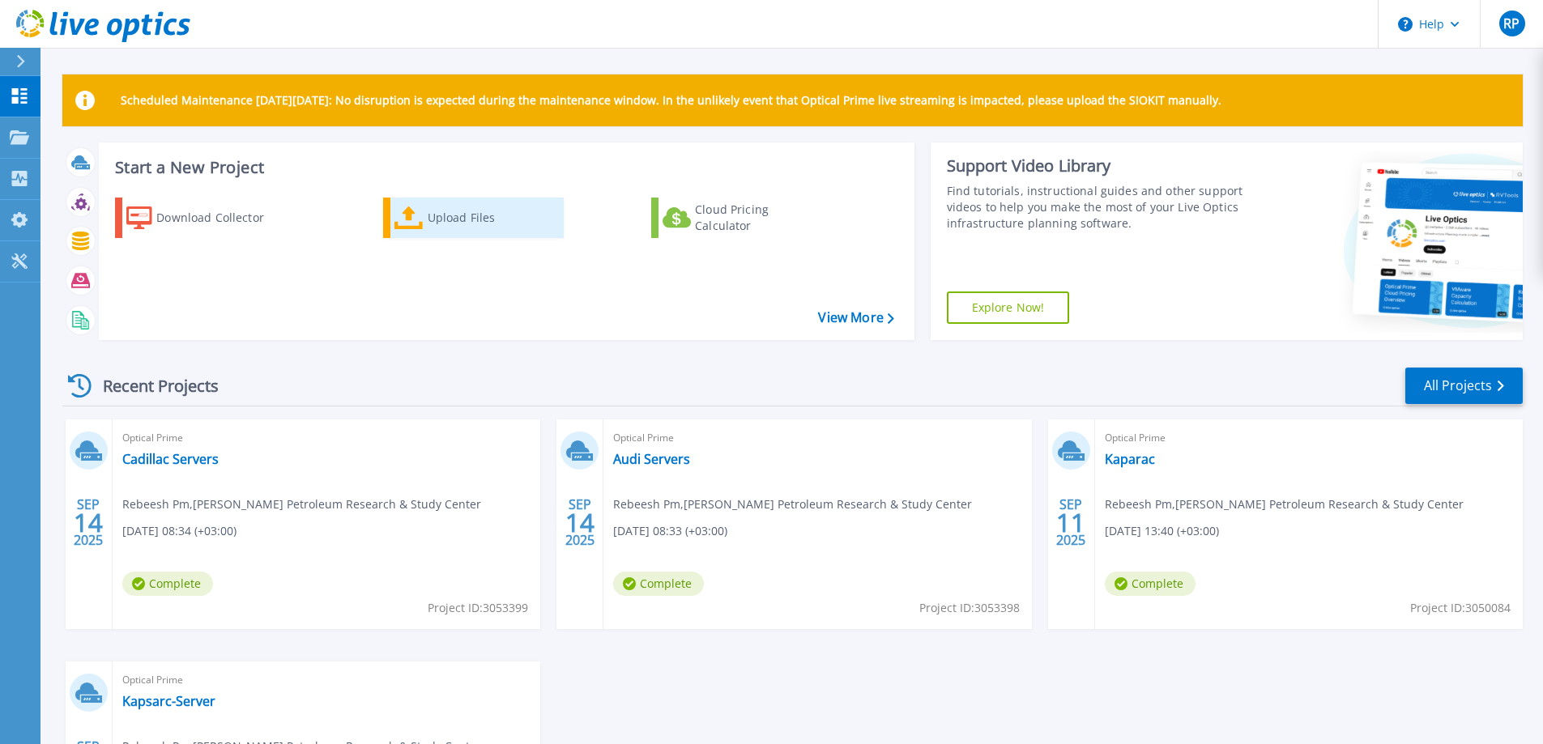
click at [428, 221] on div "Upload Files" at bounding box center [493, 218] width 130 height 32
click at [859, 317] on link "View More" at bounding box center [855, 317] width 75 height 15
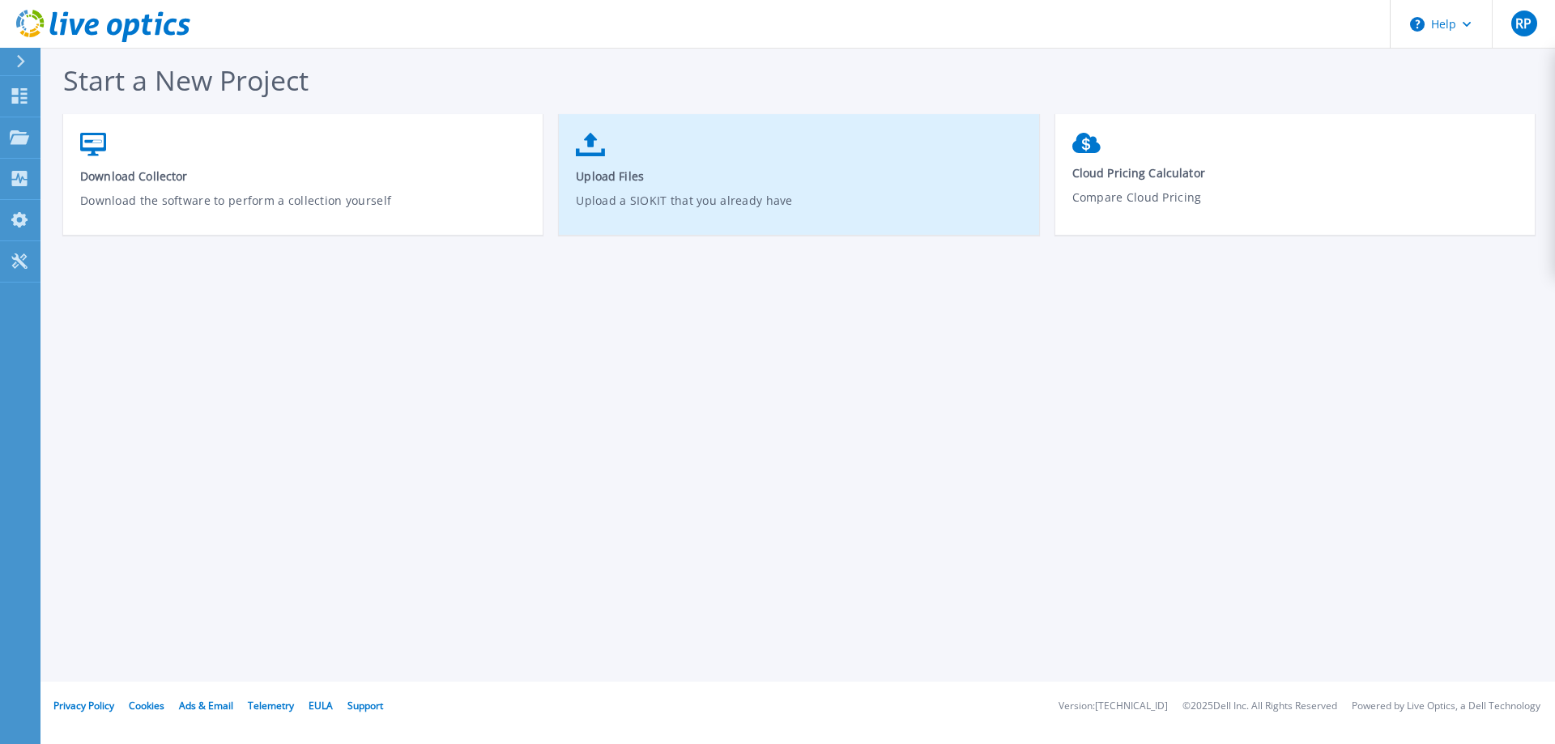
click at [598, 158] on link "Upload Files Upload a SIOKIT that you already have" at bounding box center [798, 183] width 479 height 116
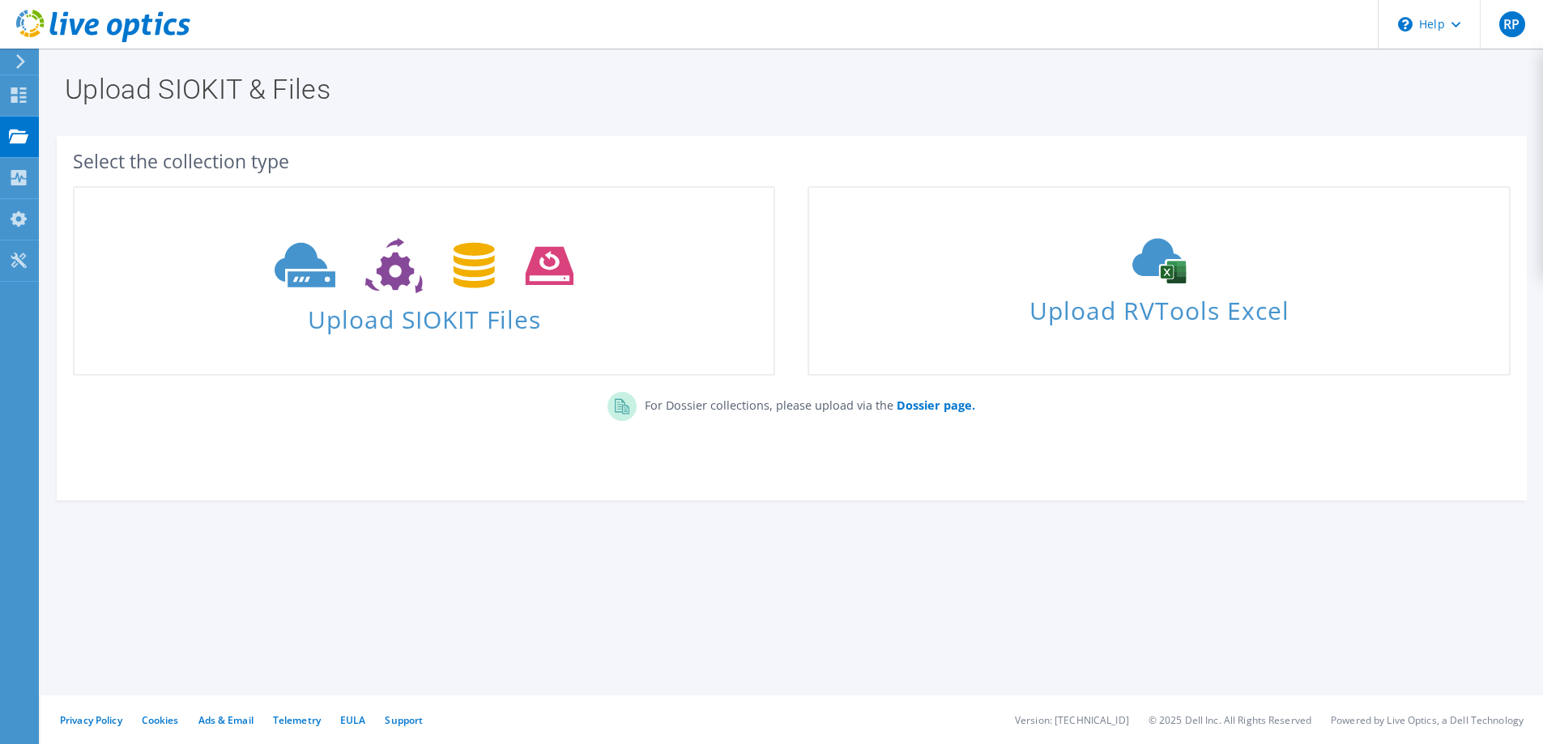
click at [461, 310] on span "Upload SIOKIT Files" at bounding box center [424, 314] width 699 height 35
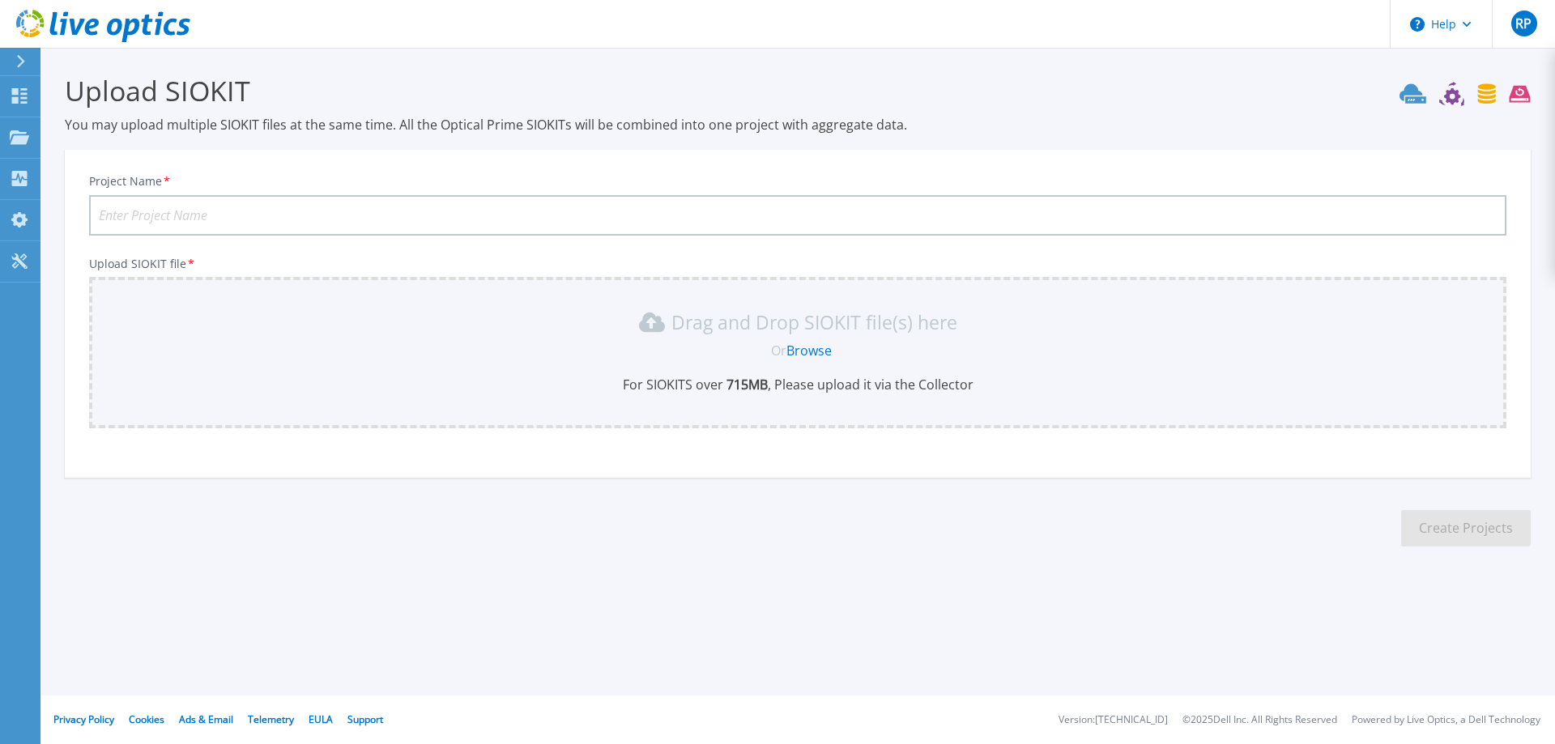
click at [810, 348] on link "Browse" at bounding box center [808, 351] width 45 height 18
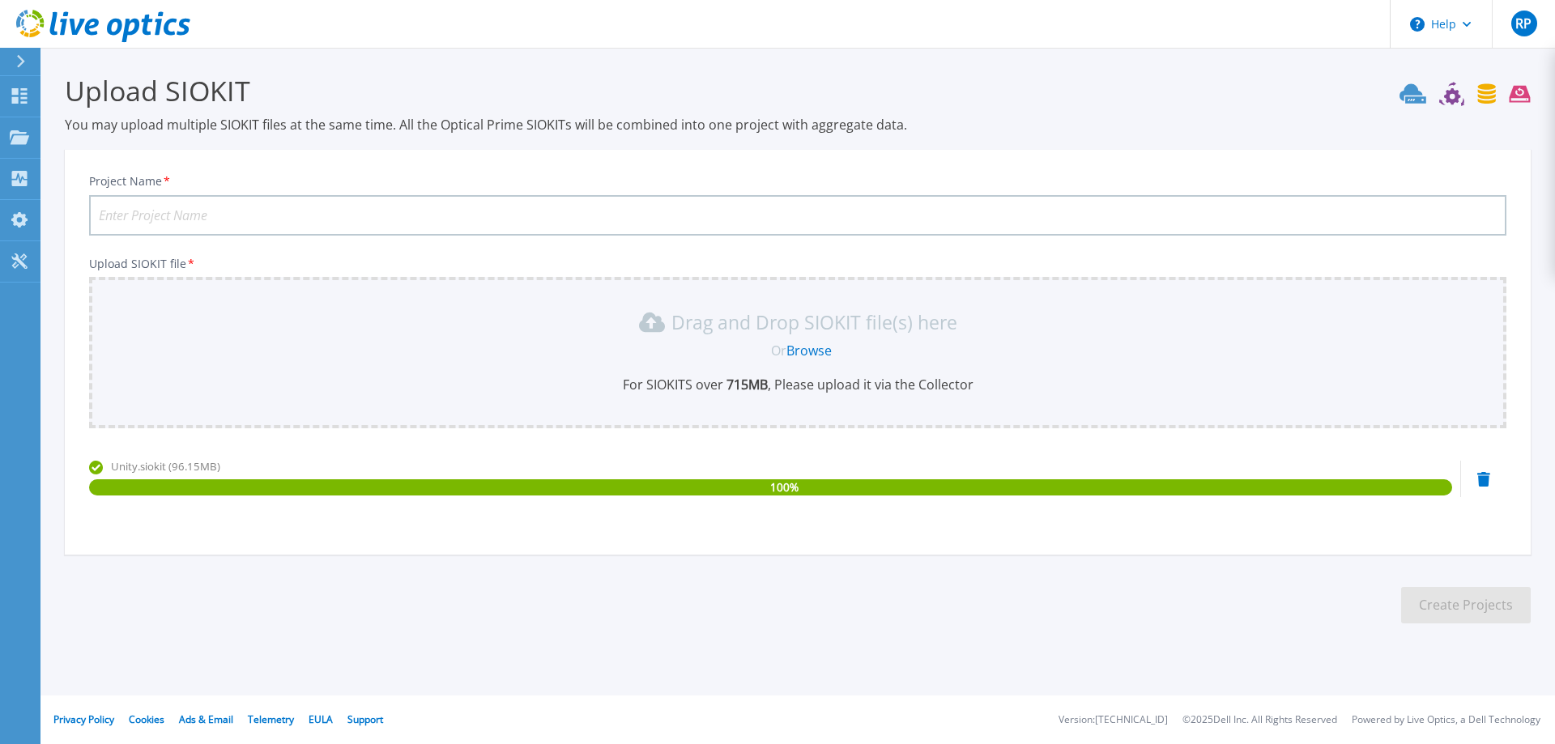
click at [352, 207] on input "Project Name *" at bounding box center [797, 215] width 1417 height 40
type input "Unity-Storage"
click at [1470, 613] on button "Create Projects" at bounding box center [1466, 605] width 130 height 36
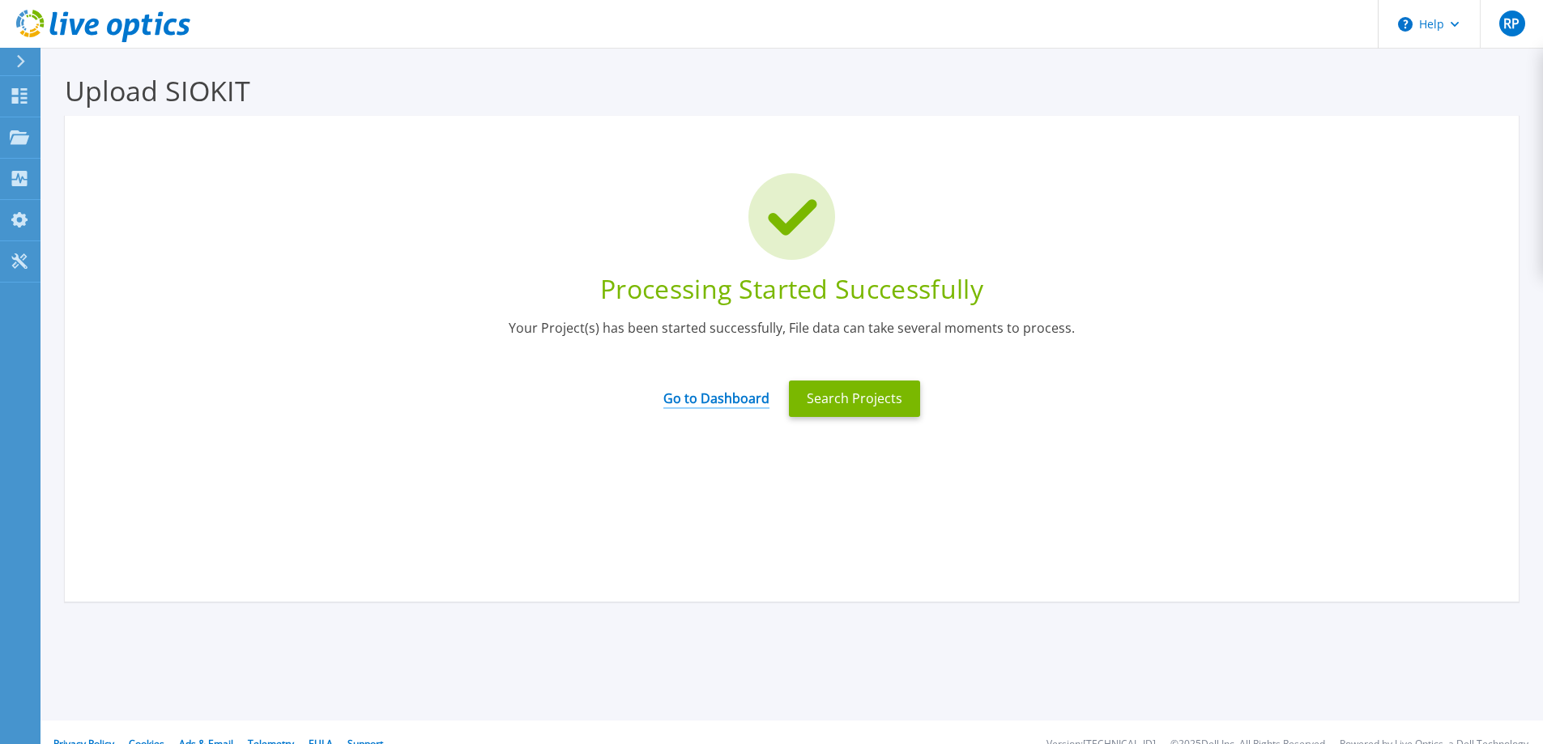
click at [713, 398] on link "Go to Dashboard" at bounding box center [716, 393] width 106 height 32
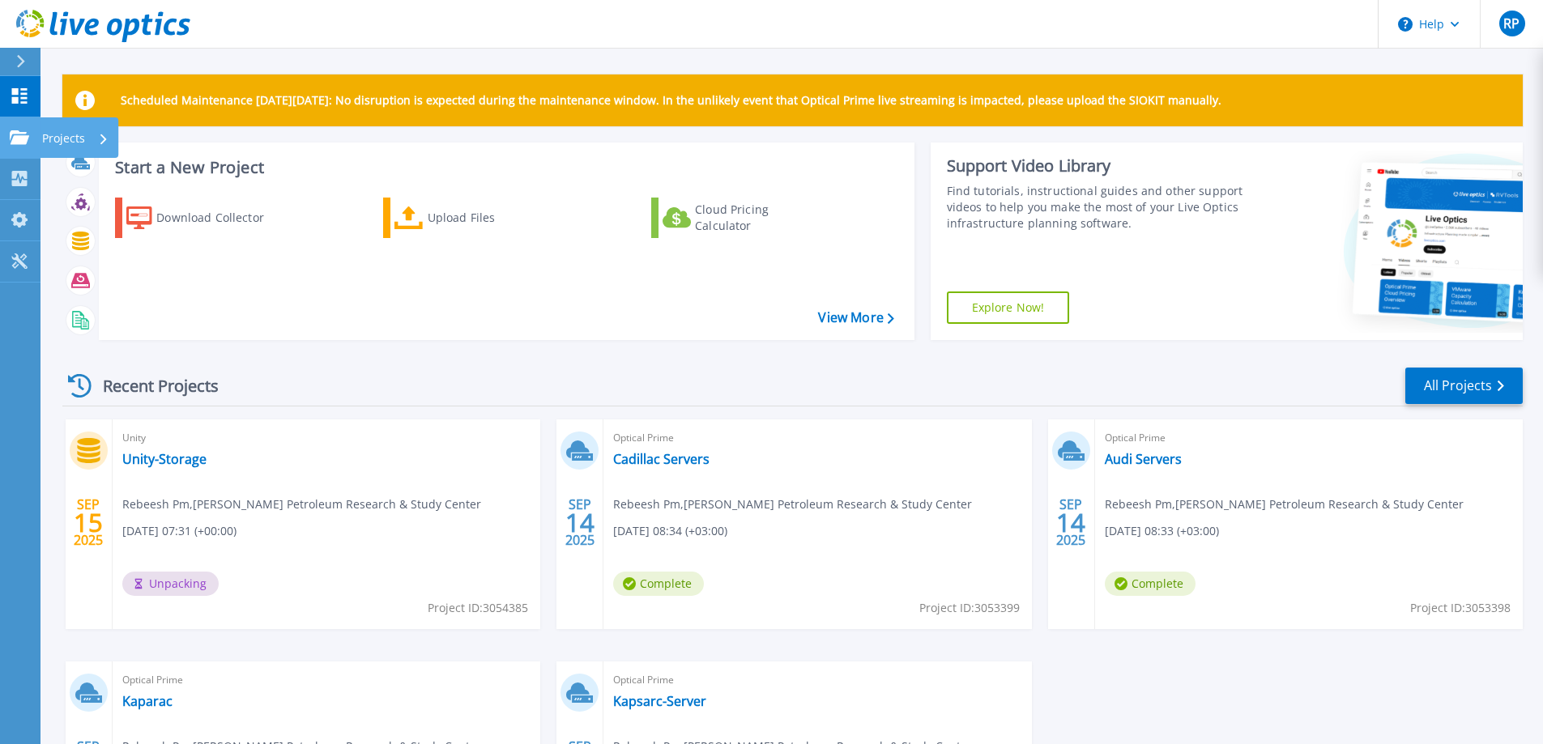
click at [87, 139] on div "Projects" at bounding box center [75, 138] width 66 height 42
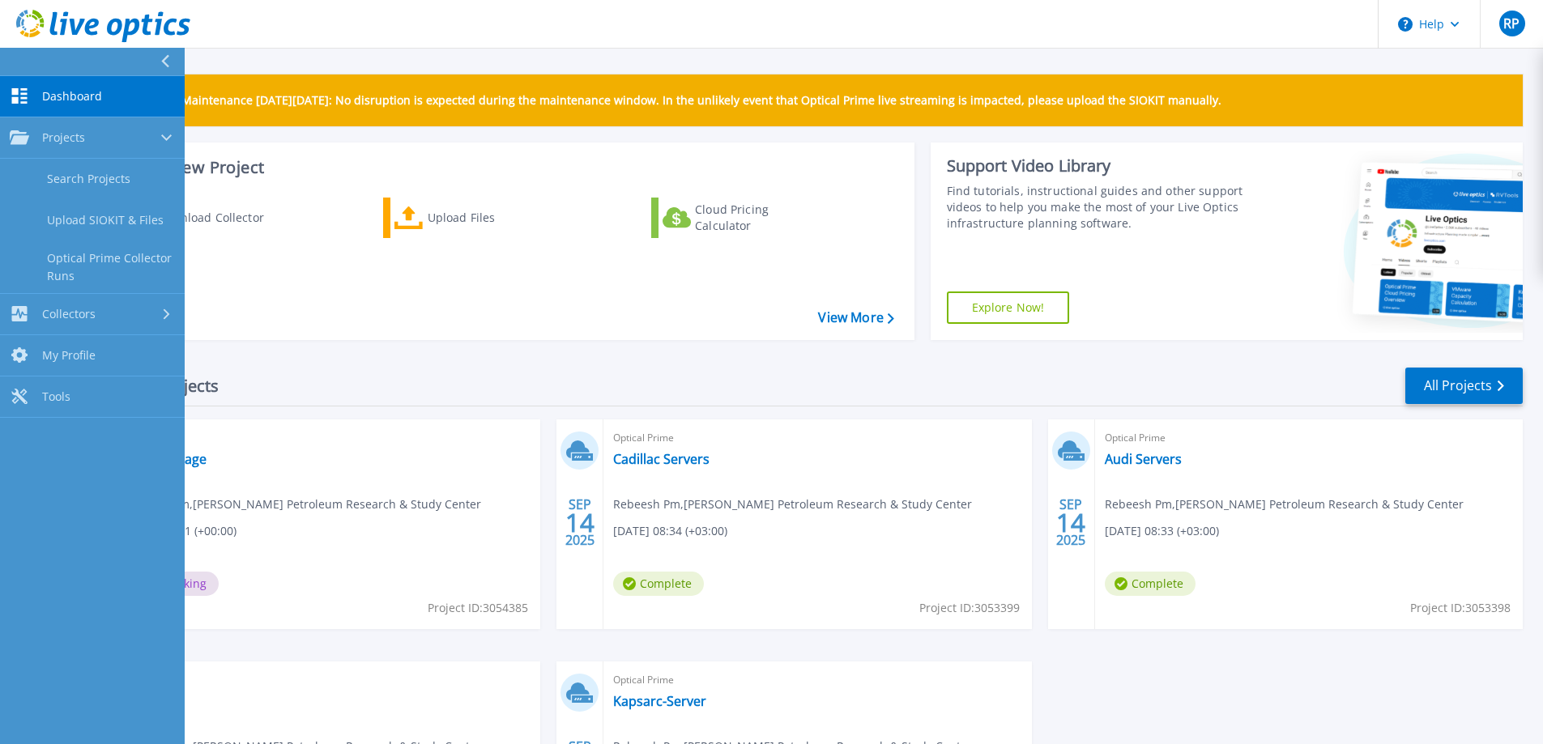
click at [349, 502] on span "Rebeesh Pm , King Abdullah Petroleum Research & Study Center" at bounding box center [301, 505] width 359 height 18
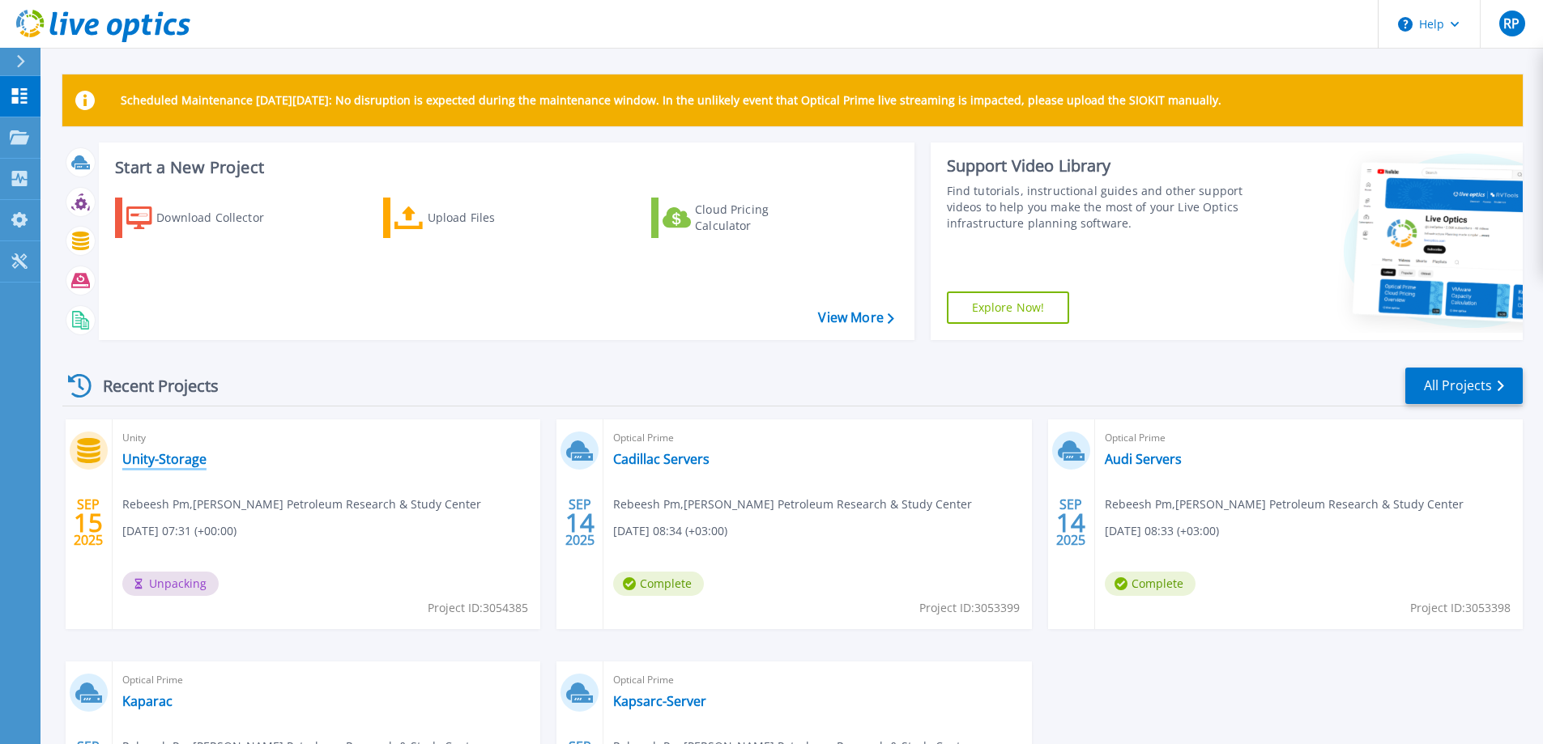
click at [177, 458] on link "Unity-Storage" at bounding box center [164, 459] width 84 height 16
click at [14, 136] on icon at bounding box center [19, 137] width 19 height 14
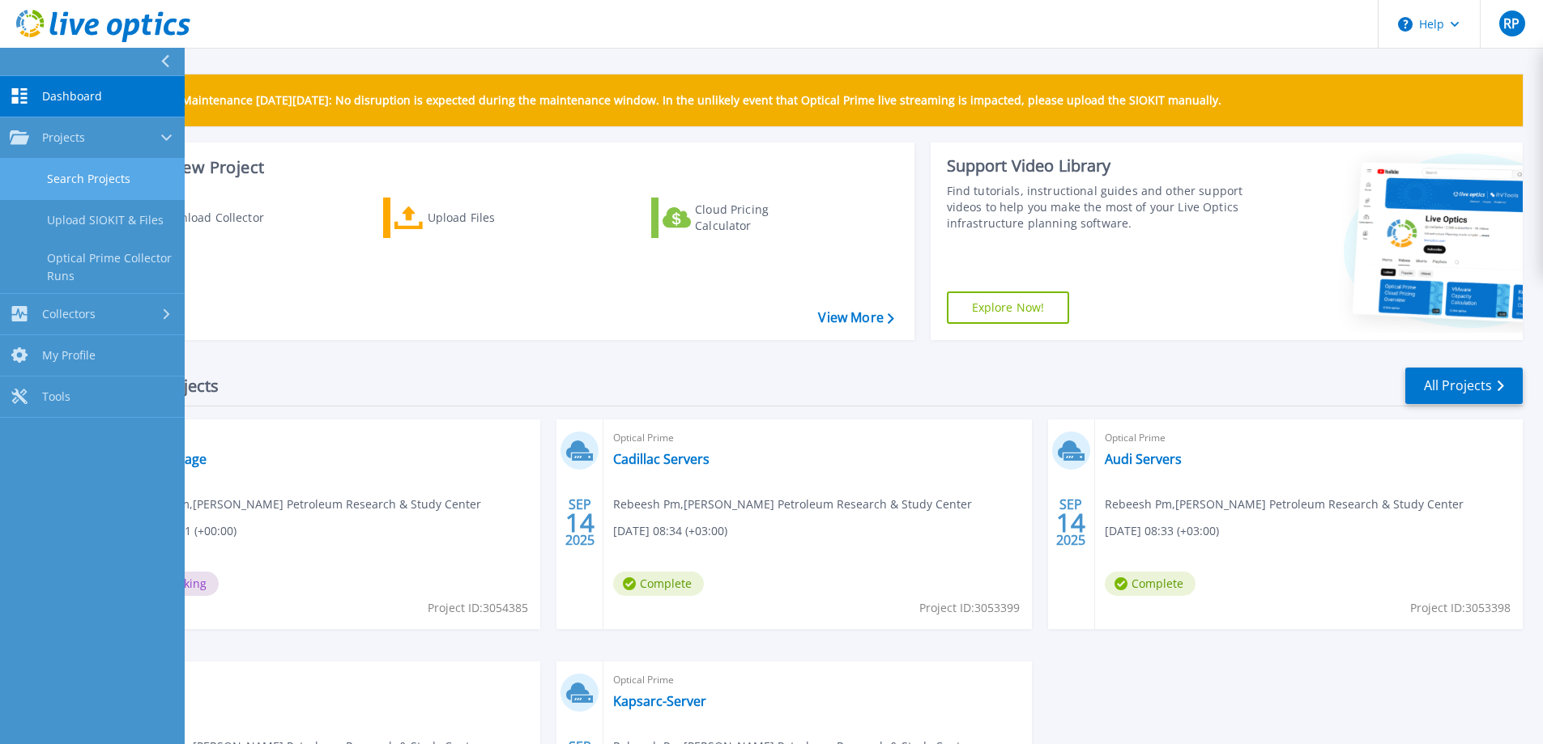
click at [75, 181] on link "Search Projects" at bounding box center [92, 179] width 185 height 41
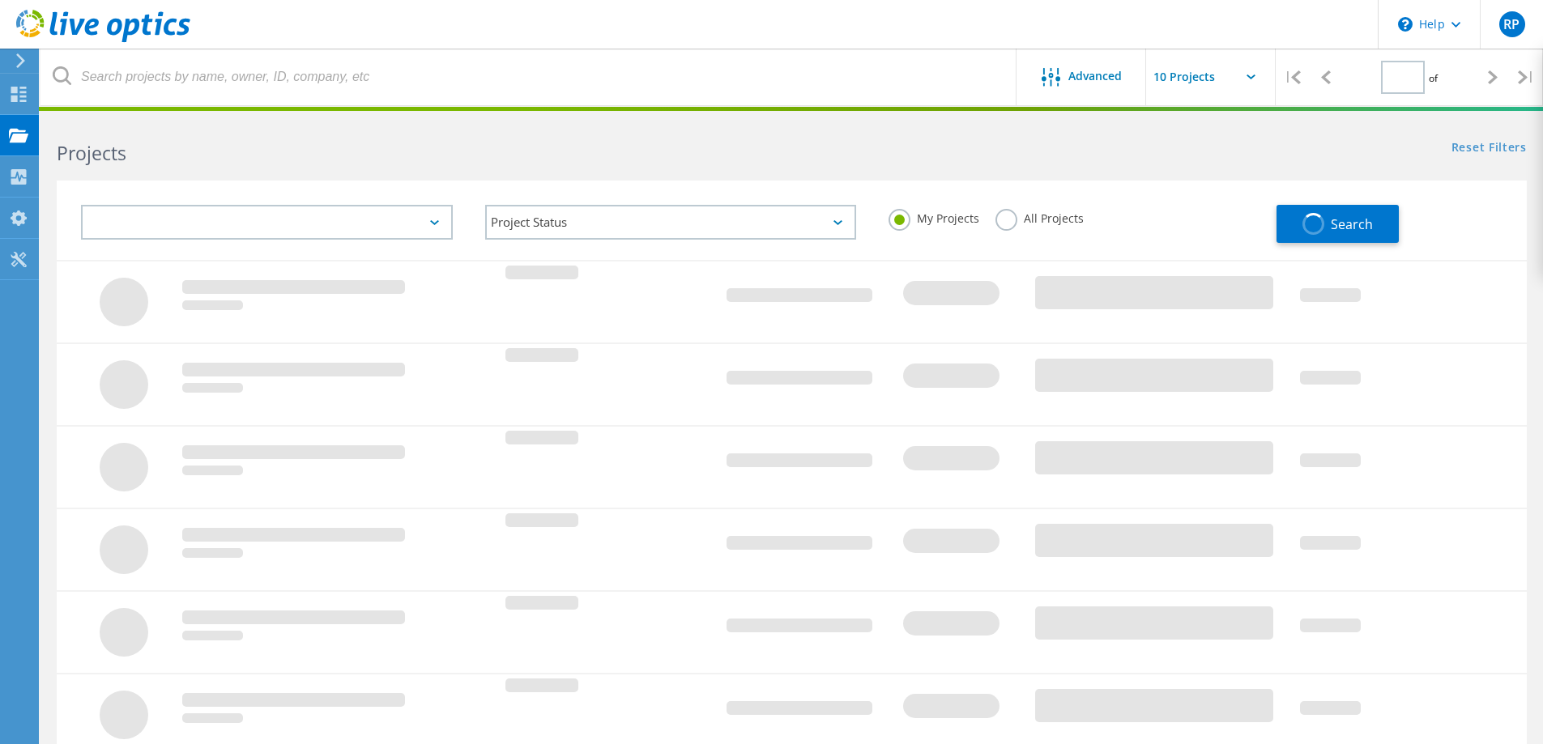
type input "1"
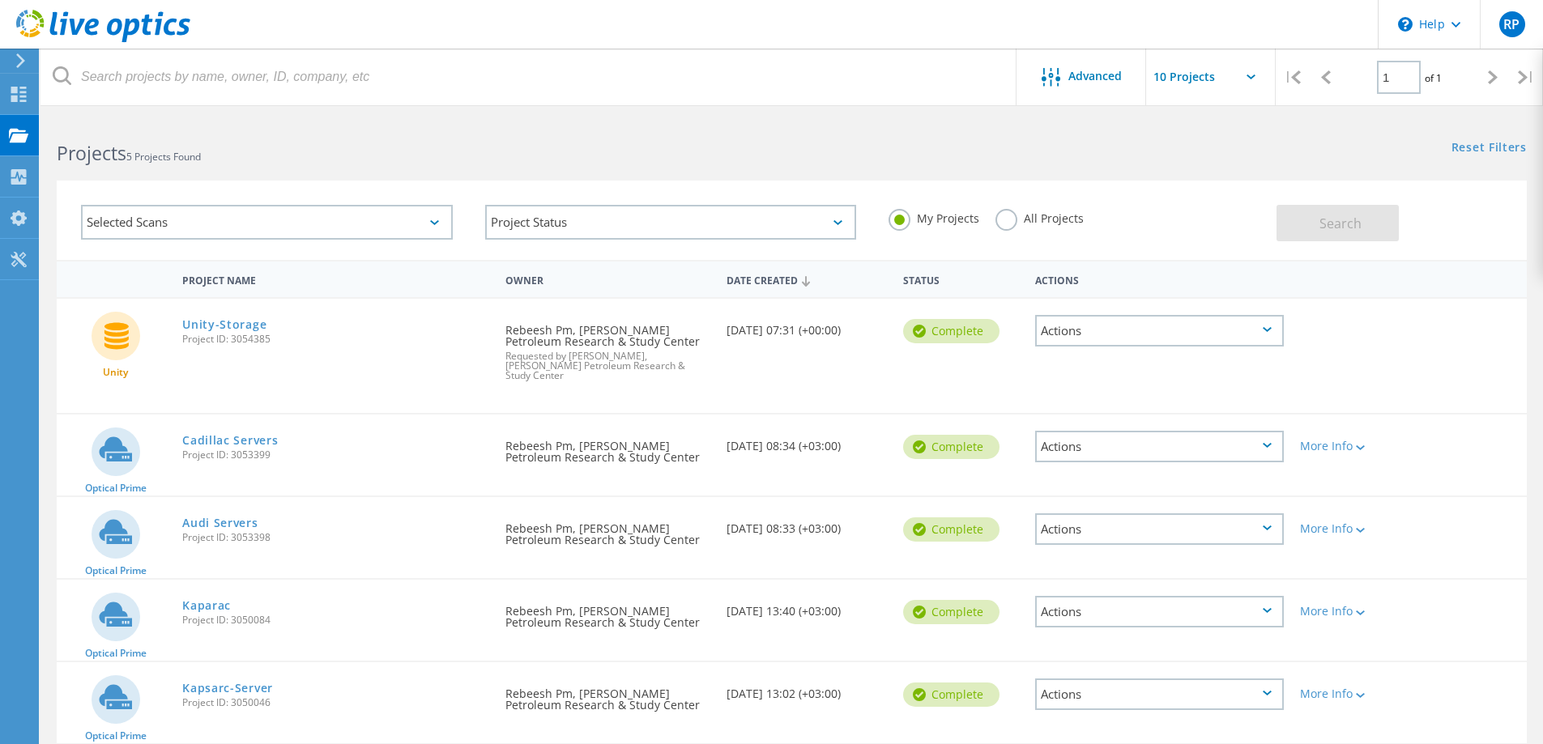
click at [1273, 330] on div "Actions" at bounding box center [1159, 331] width 249 height 32
click at [1092, 344] on div "Share" at bounding box center [1159, 343] width 245 height 25
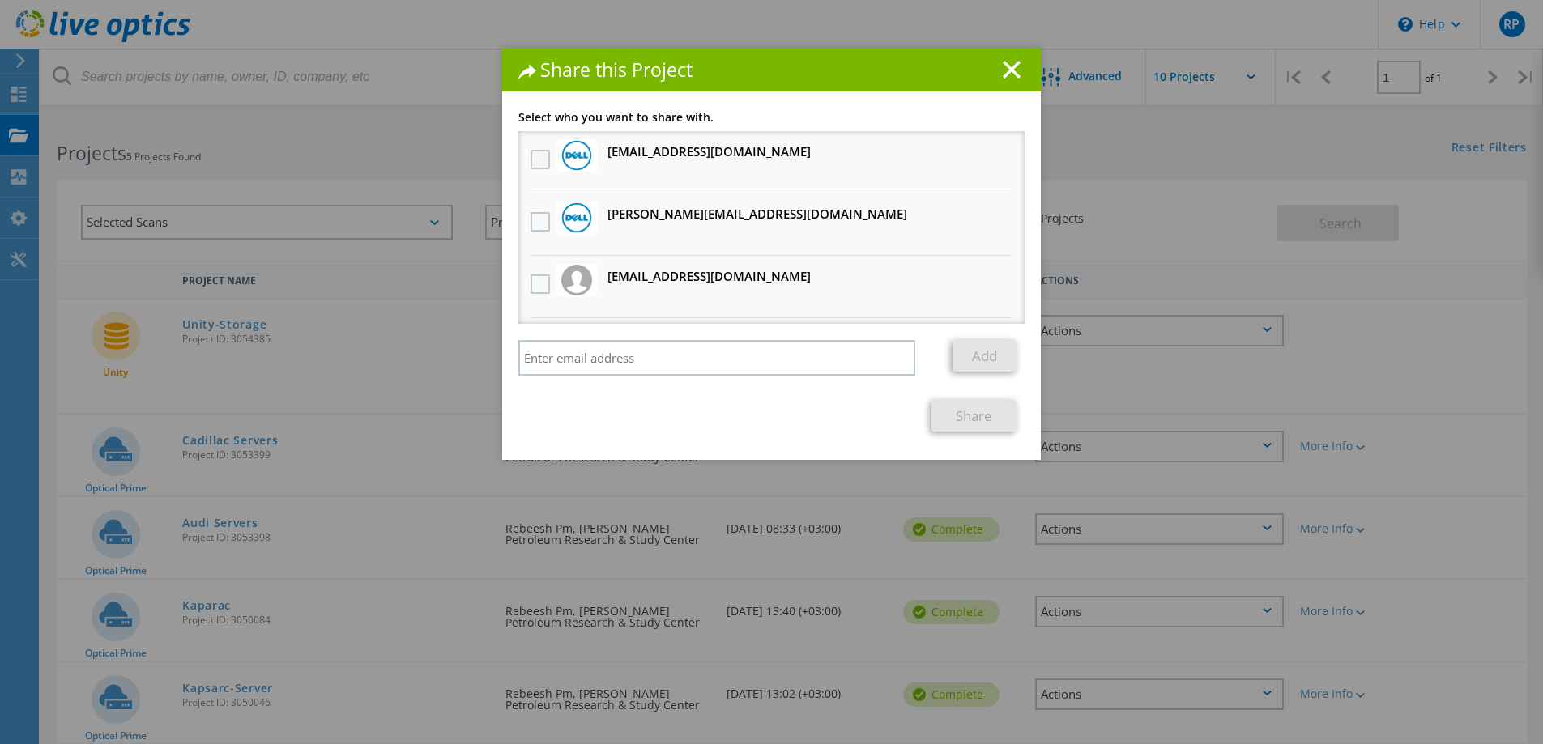
click at [538, 156] on label at bounding box center [542, 159] width 23 height 19
click at [0, 0] on input "checkbox" at bounding box center [0, 0] width 0 height 0
click at [536, 218] on label at bounding box center [542, 221] width 23 height 19
click at [0, 0] on input "checkbox" at bounding box center [0, 0] width 0 height 0
click at [966, 420] on link "Share" at bounding box center [973, 416] width 85 height 32
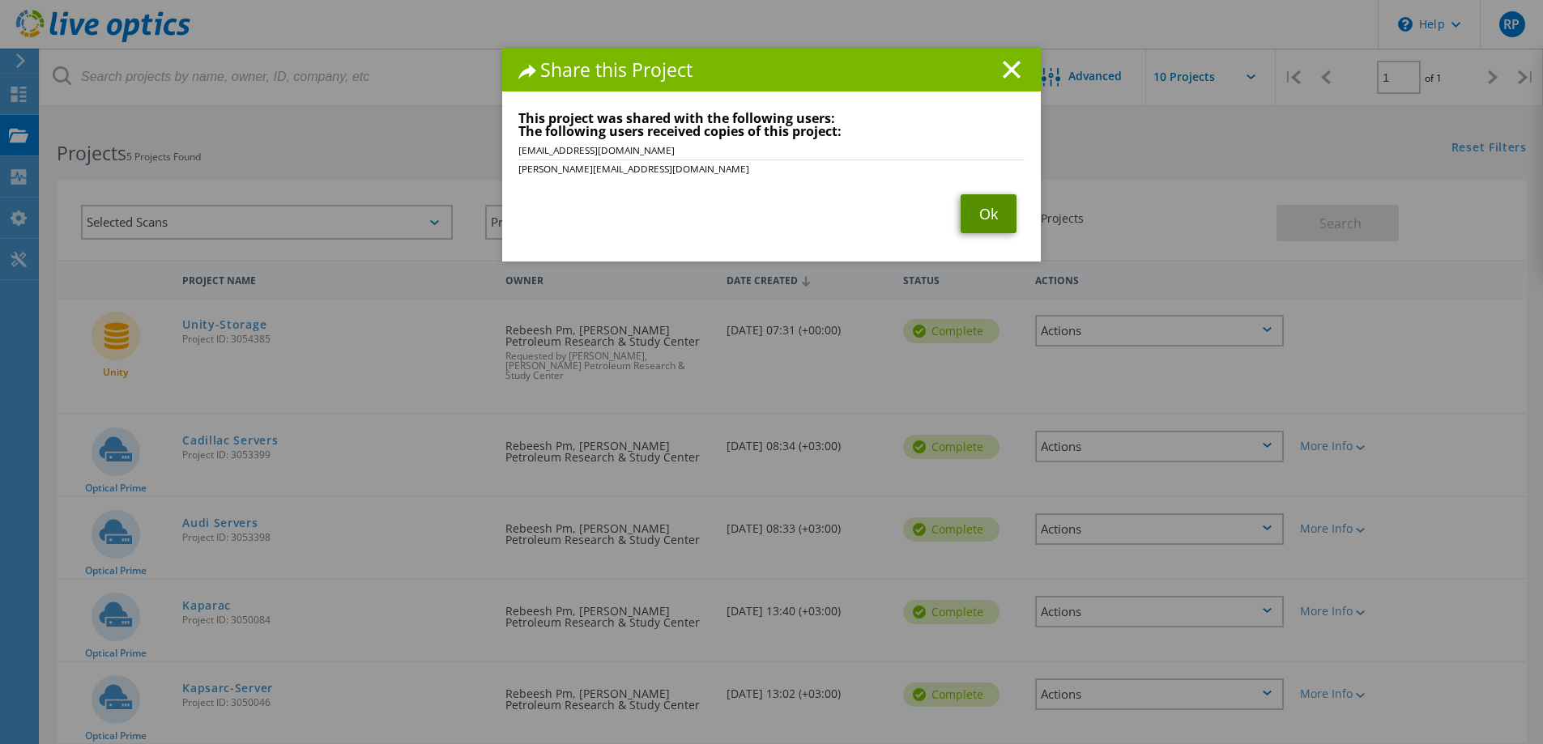
click at [991, 214] on link "Ok" at bounding box center [989, 213] width 56 height 39
